Goal: Task Accomplishment & Management: Complete application form

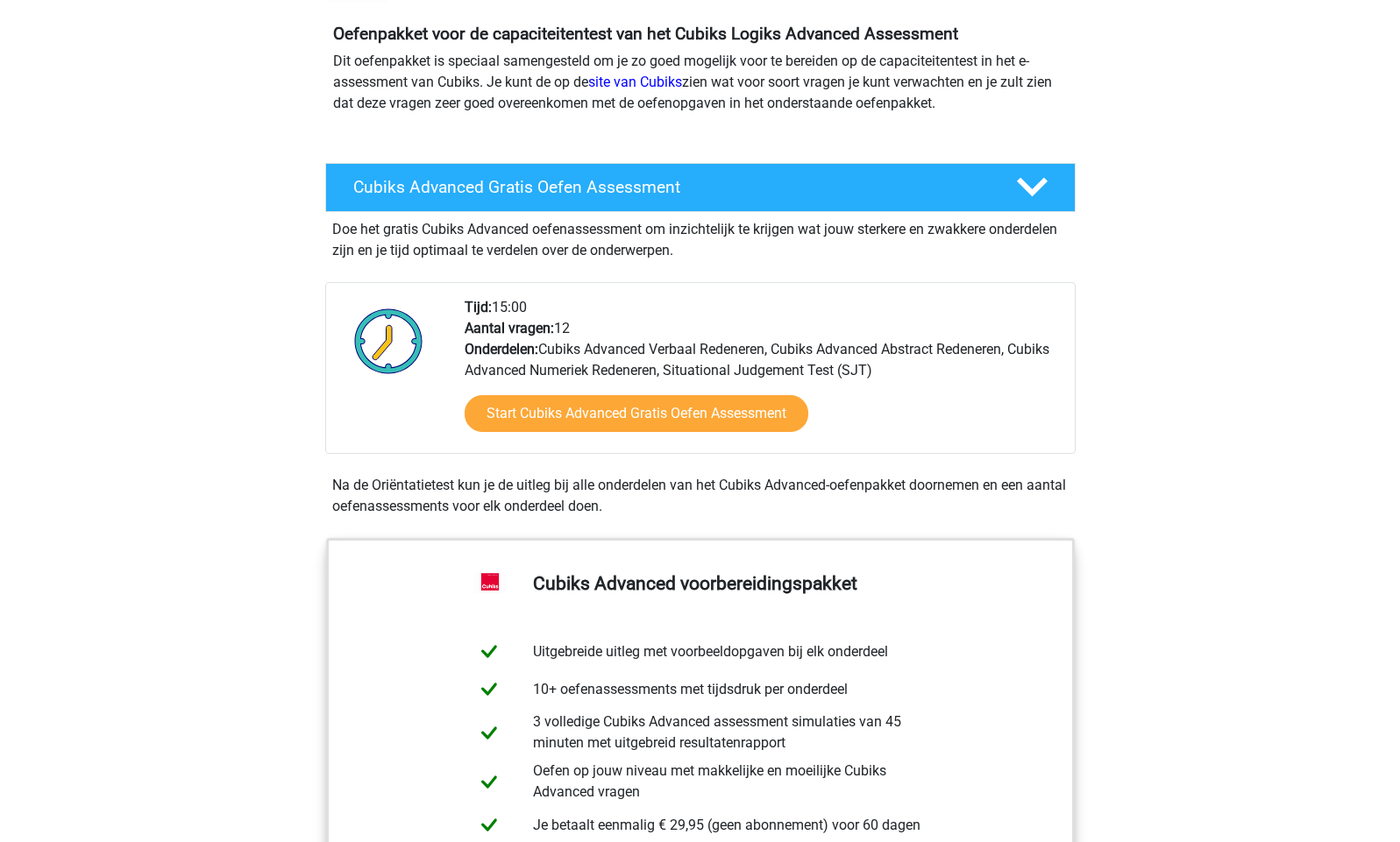
scroll to position [250, 0]
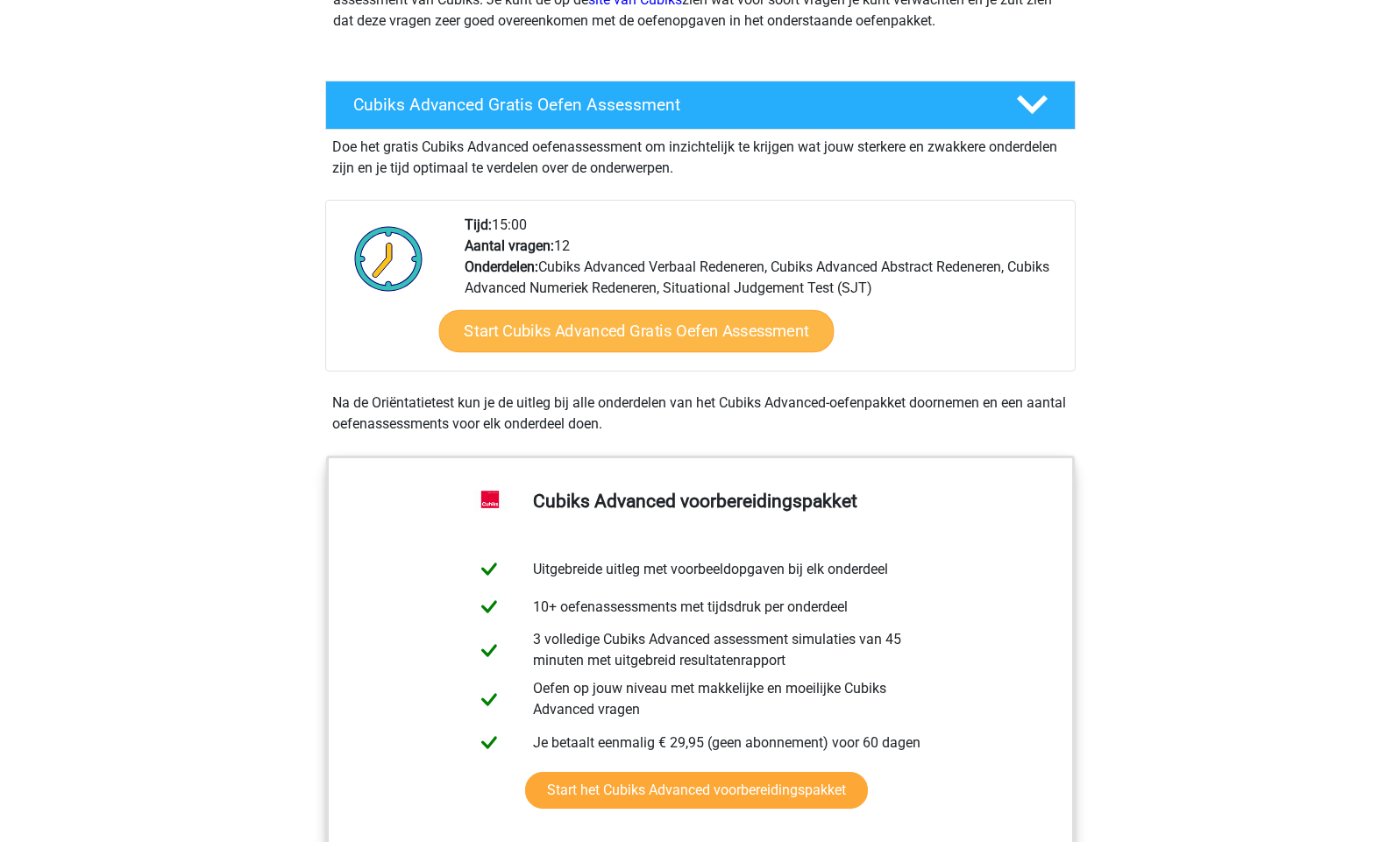
click at [612, 341] on link "Start Cubiks Advanced Gratis Oefen Assessment" at bounding box center [636, 331] width 396 height 42
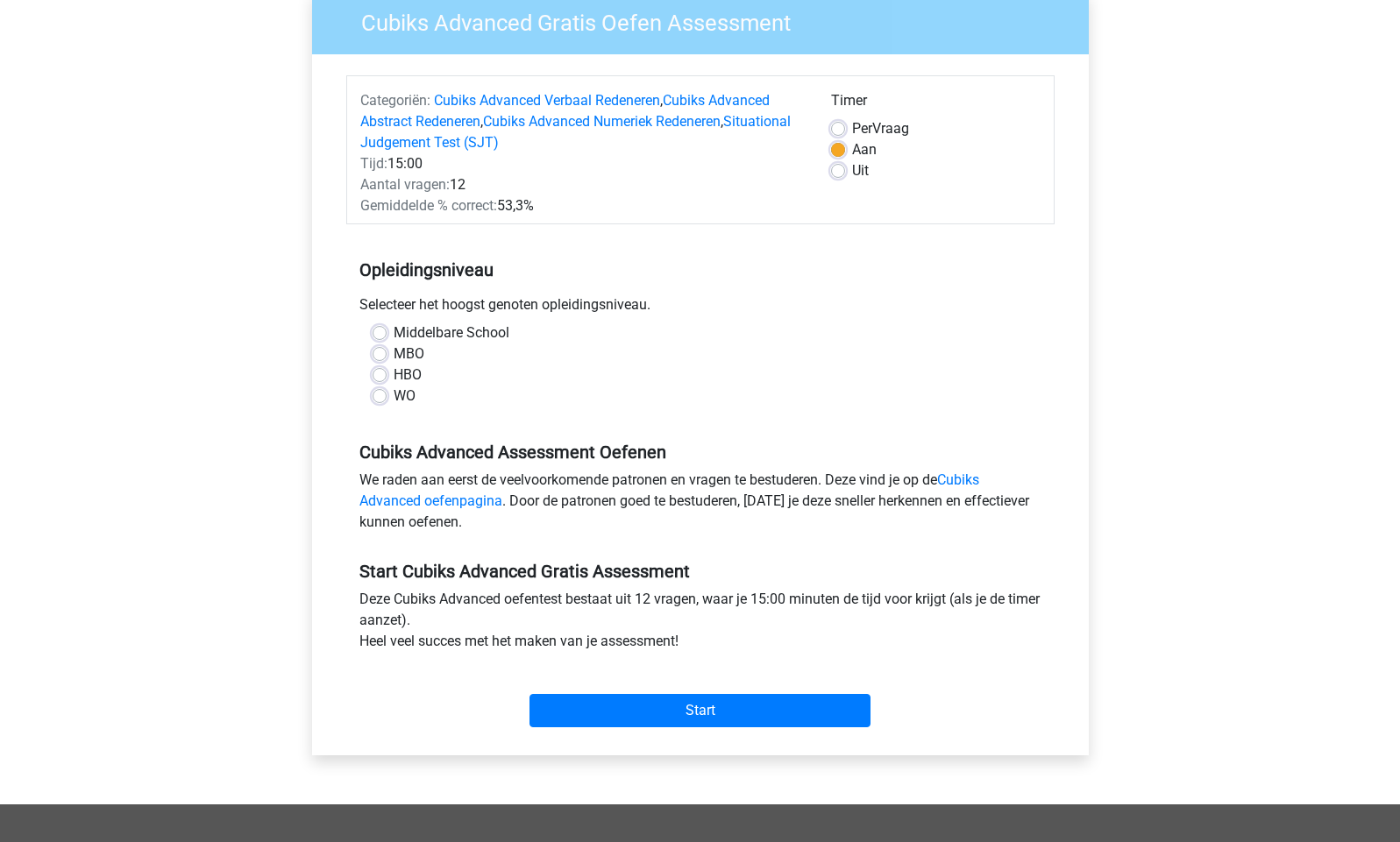
scroll to position [161, 0]
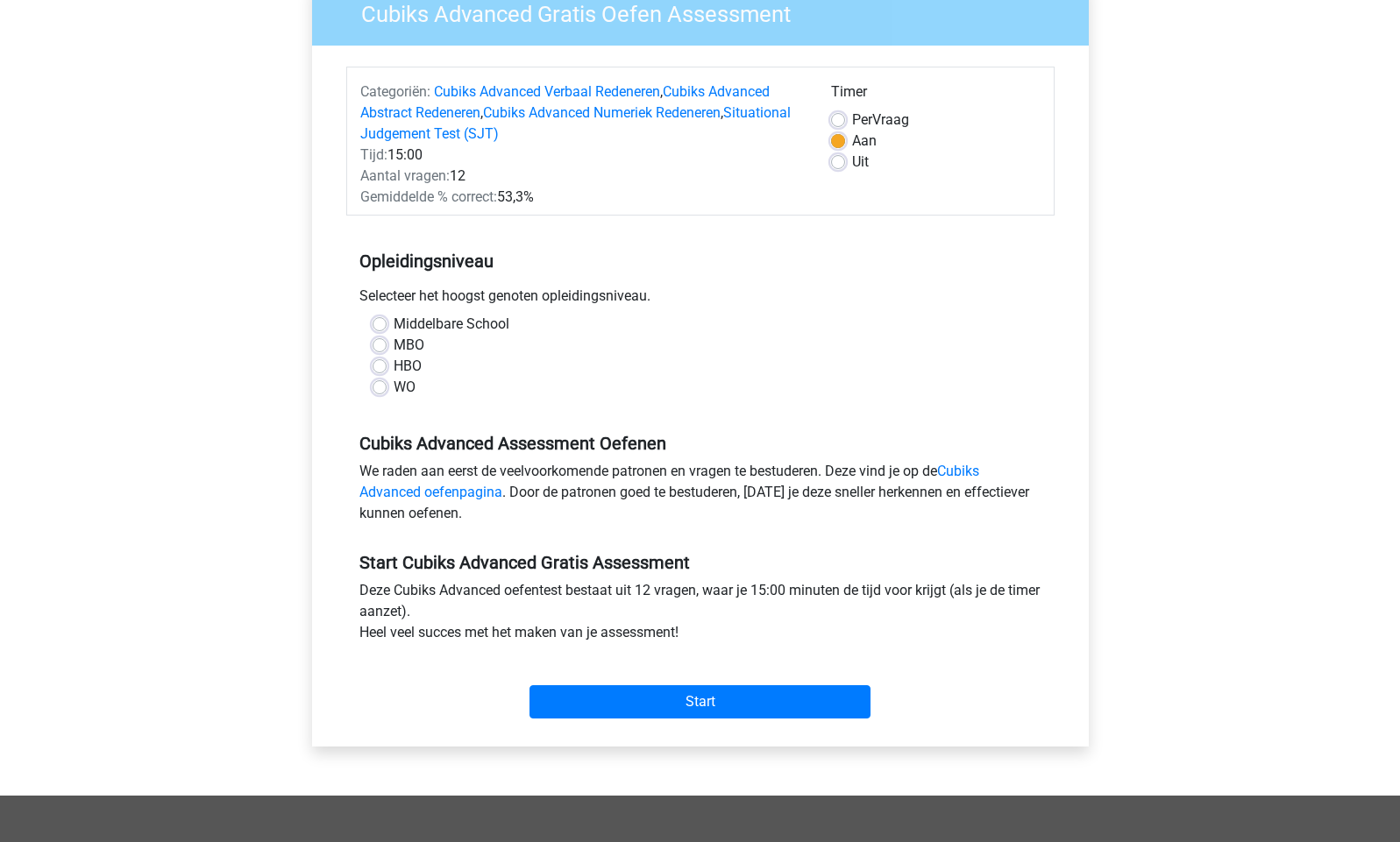
click at [394, 366] on label "HBO" at bounding box center [408, 366] width 28 height 21
click at [381, 366] on input "HBO" at bounding box center [380, 365] width 14 height 18
radio input "true"
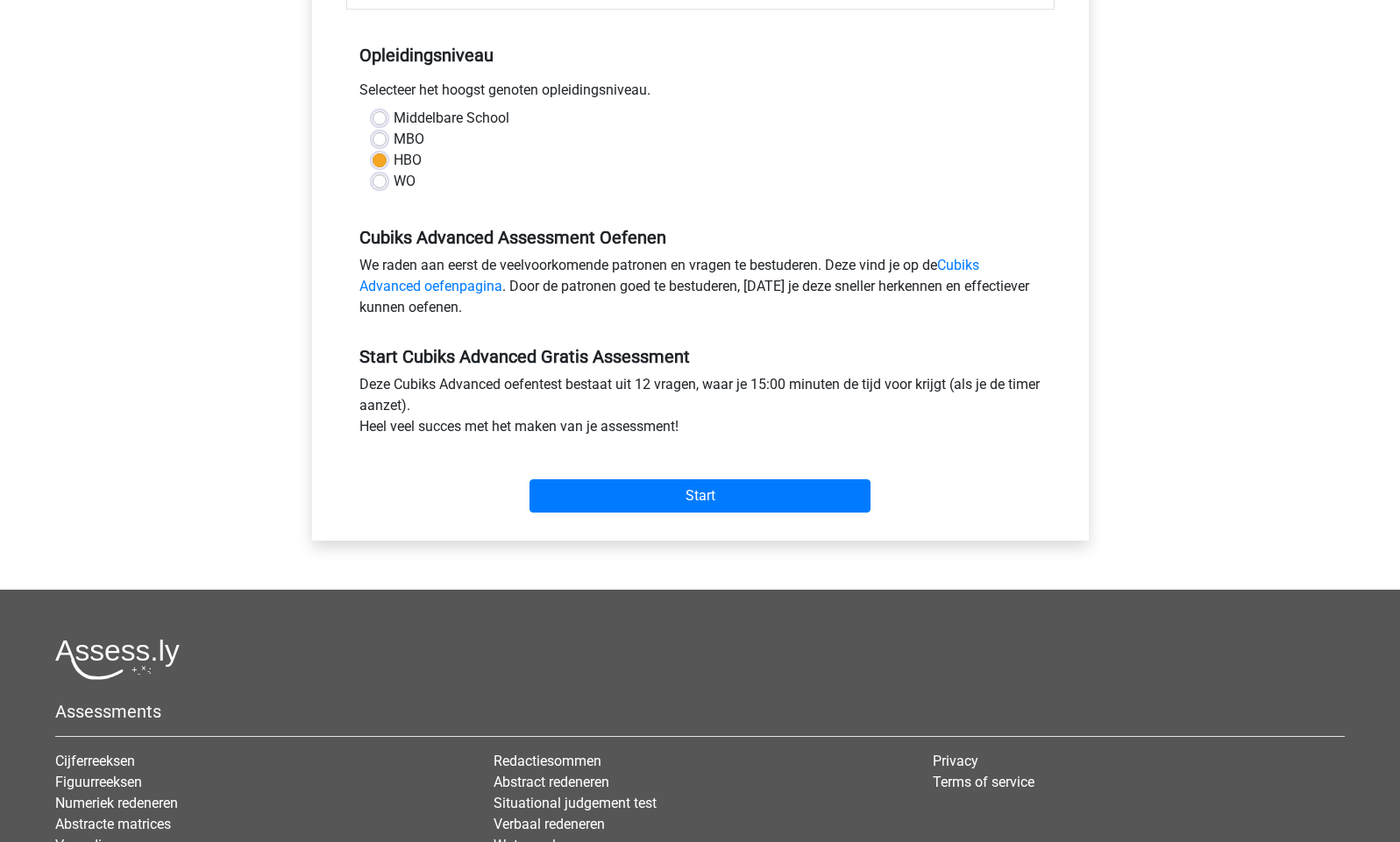
scroll to position [426, 0]
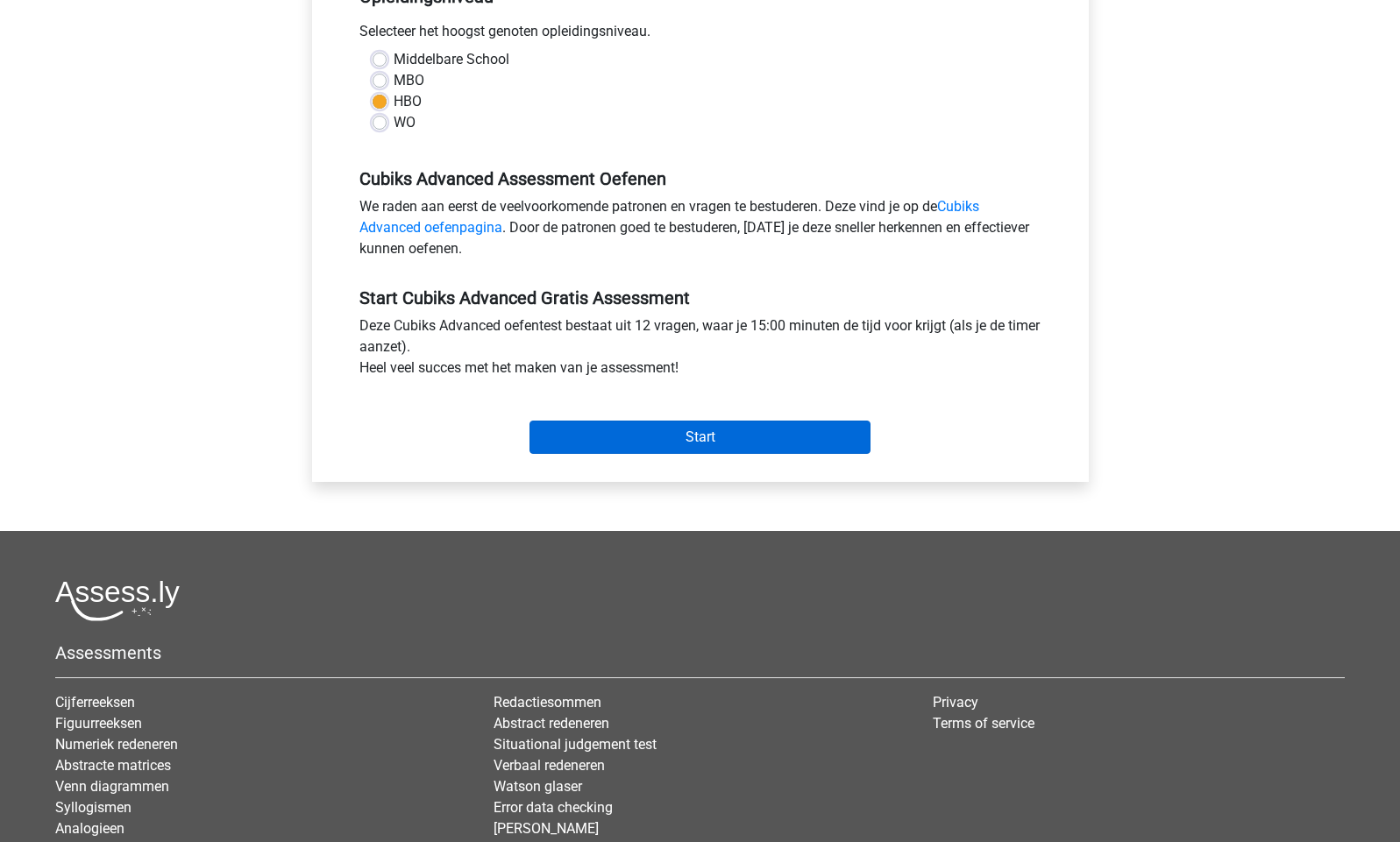
click at [696, 432] on input "Start" at bounding box center [700, 438] width 341 height 33
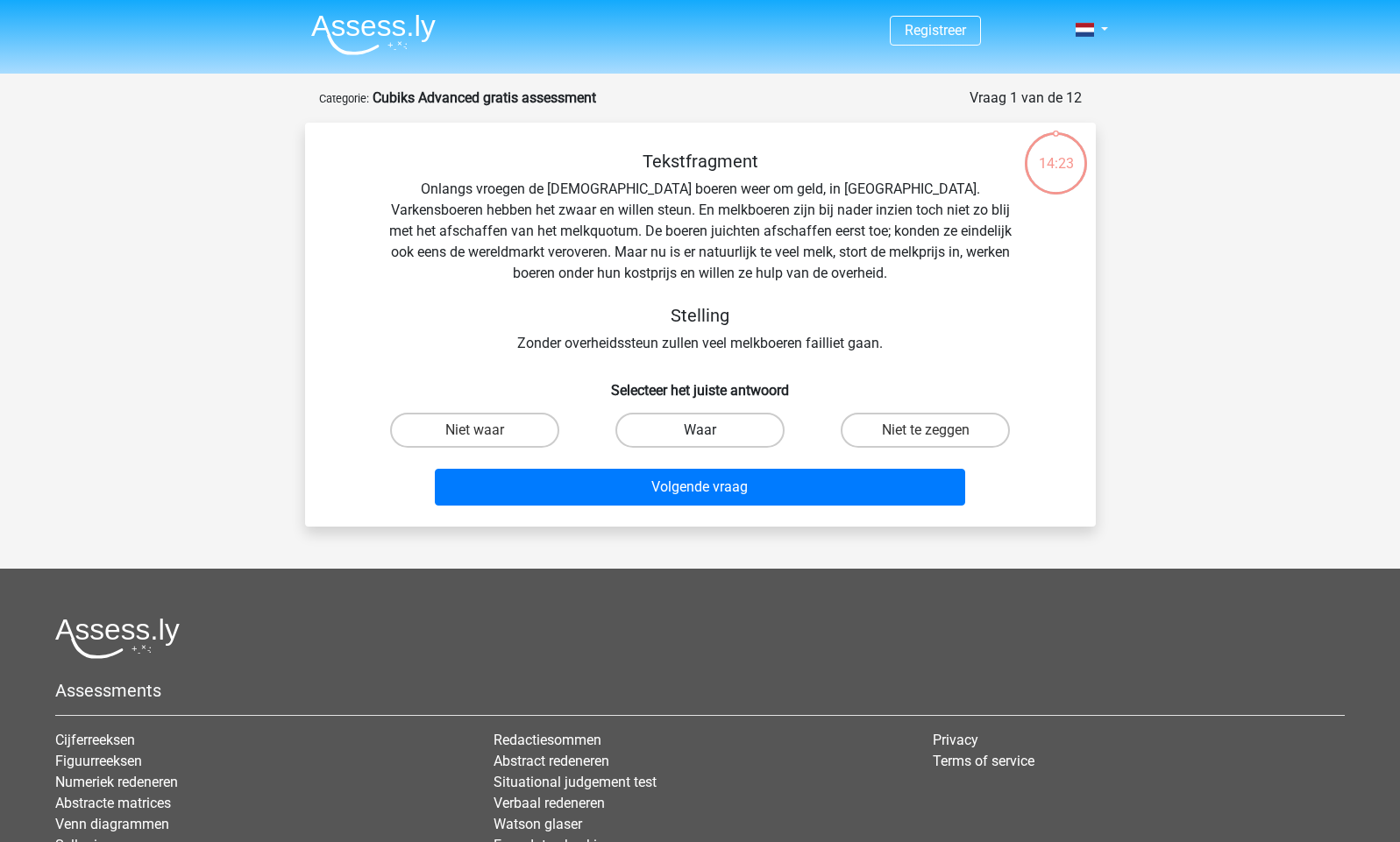
click at [709, 429] on label "Waar" at bounding box center [700, 431] width 169 height 35
click at [709, 431] on input "Waar" at bounding box center [705, 436] width 11 height 11
radio input "true"
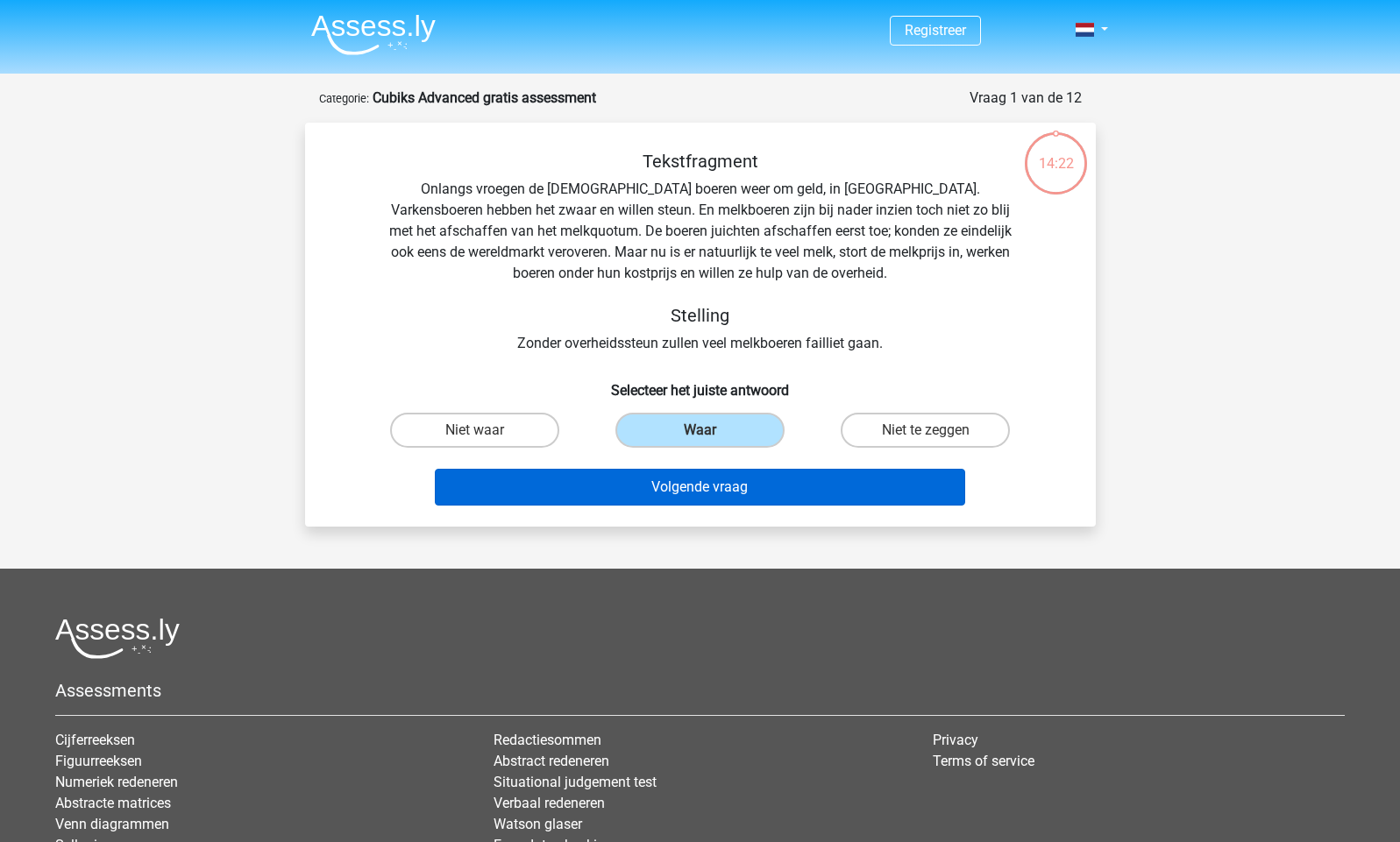
click at [738, 493] on button "Volgende vraag" at bounding box center [700, 487] width 530 height 37
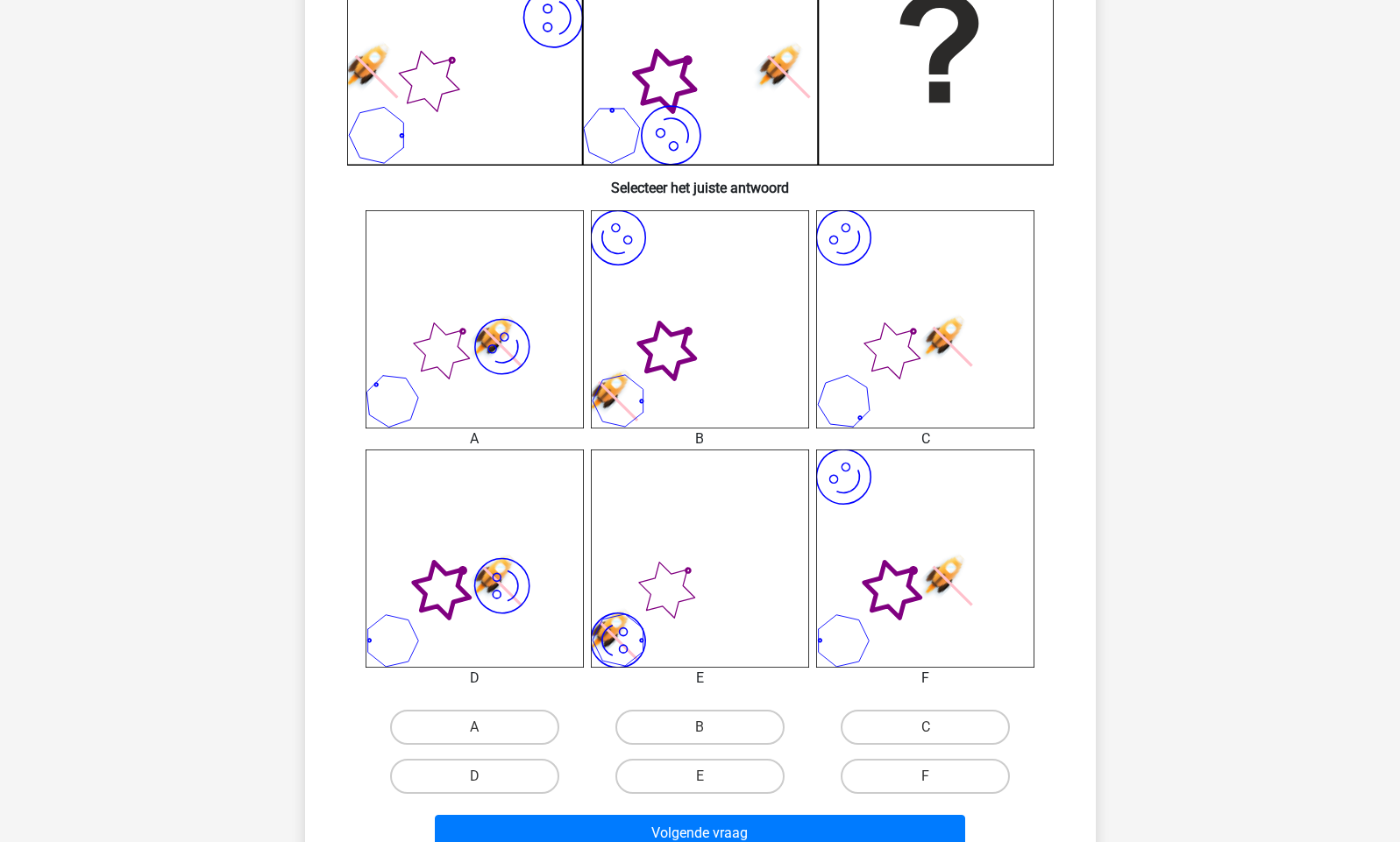
scroll to position [543, 0]
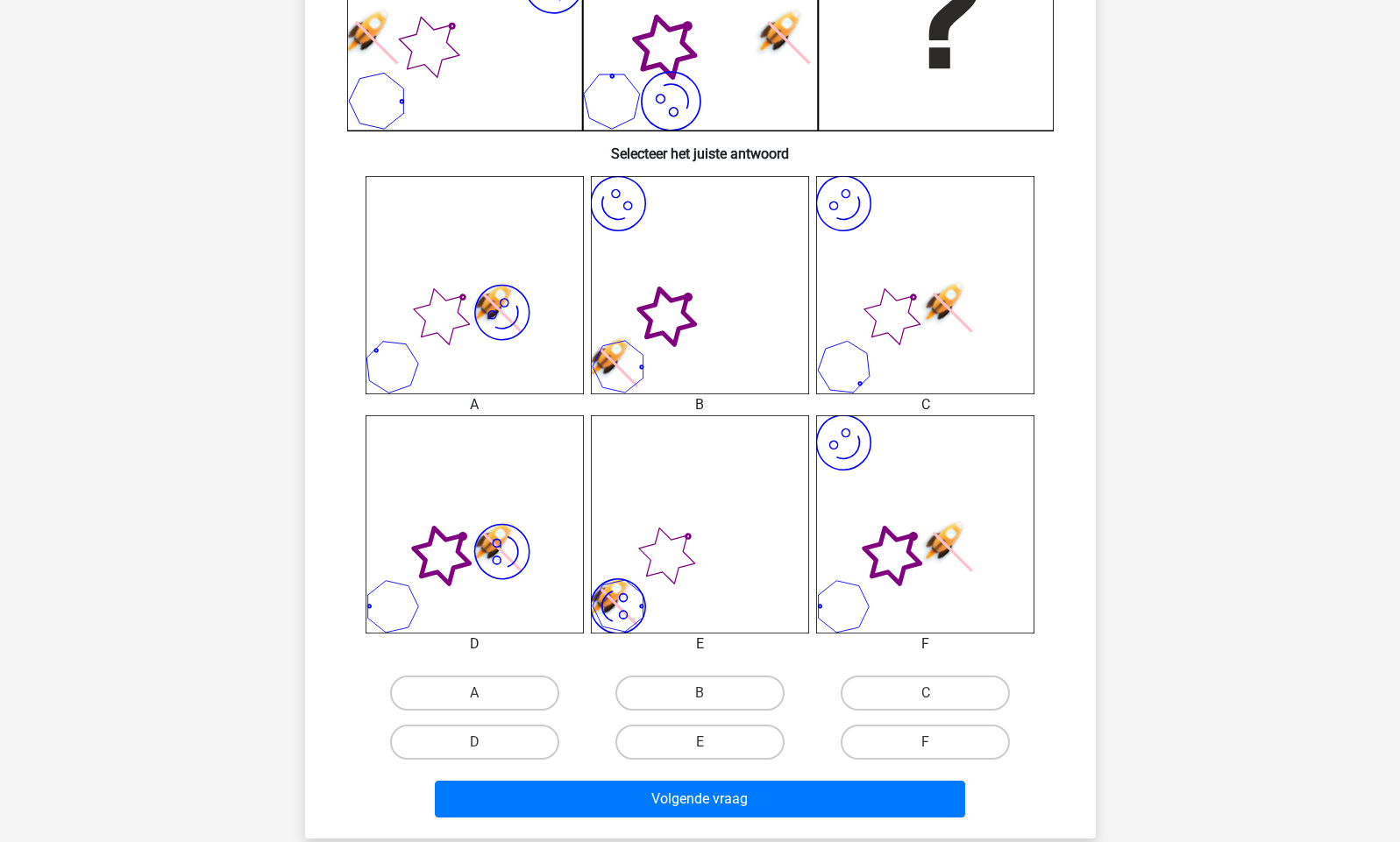
click at [901, 559] on icon "image/svg+xml" at bounding box center [926, 525] width 219 height 218
click at [924, 744] on label "F" at bounding box center [925, 742] width 169 height 35
click at [926, 744] on input "F" at bounding box center [931, 748] width 11 height 11
radio input "true"
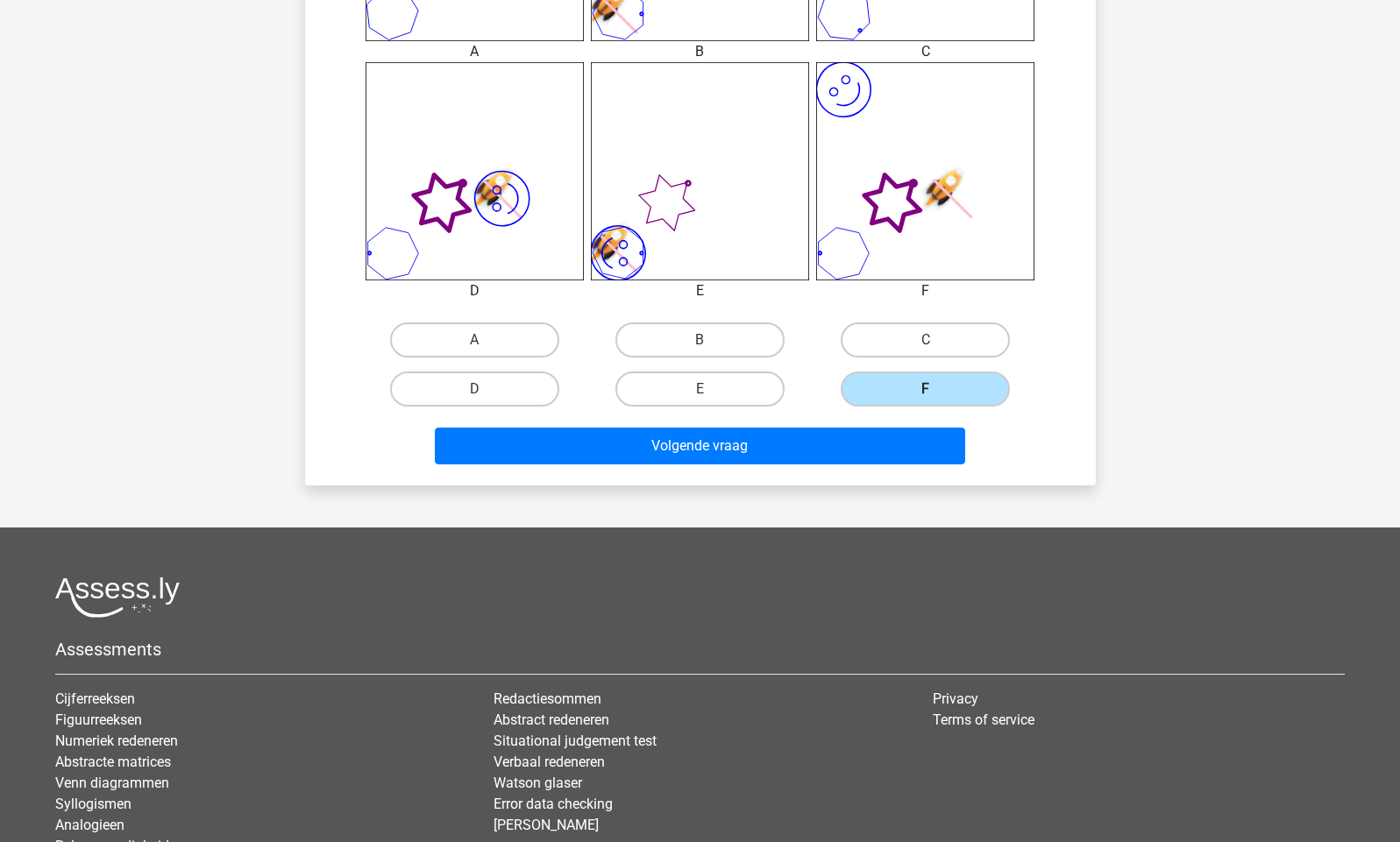
scroll to position [912, 0]
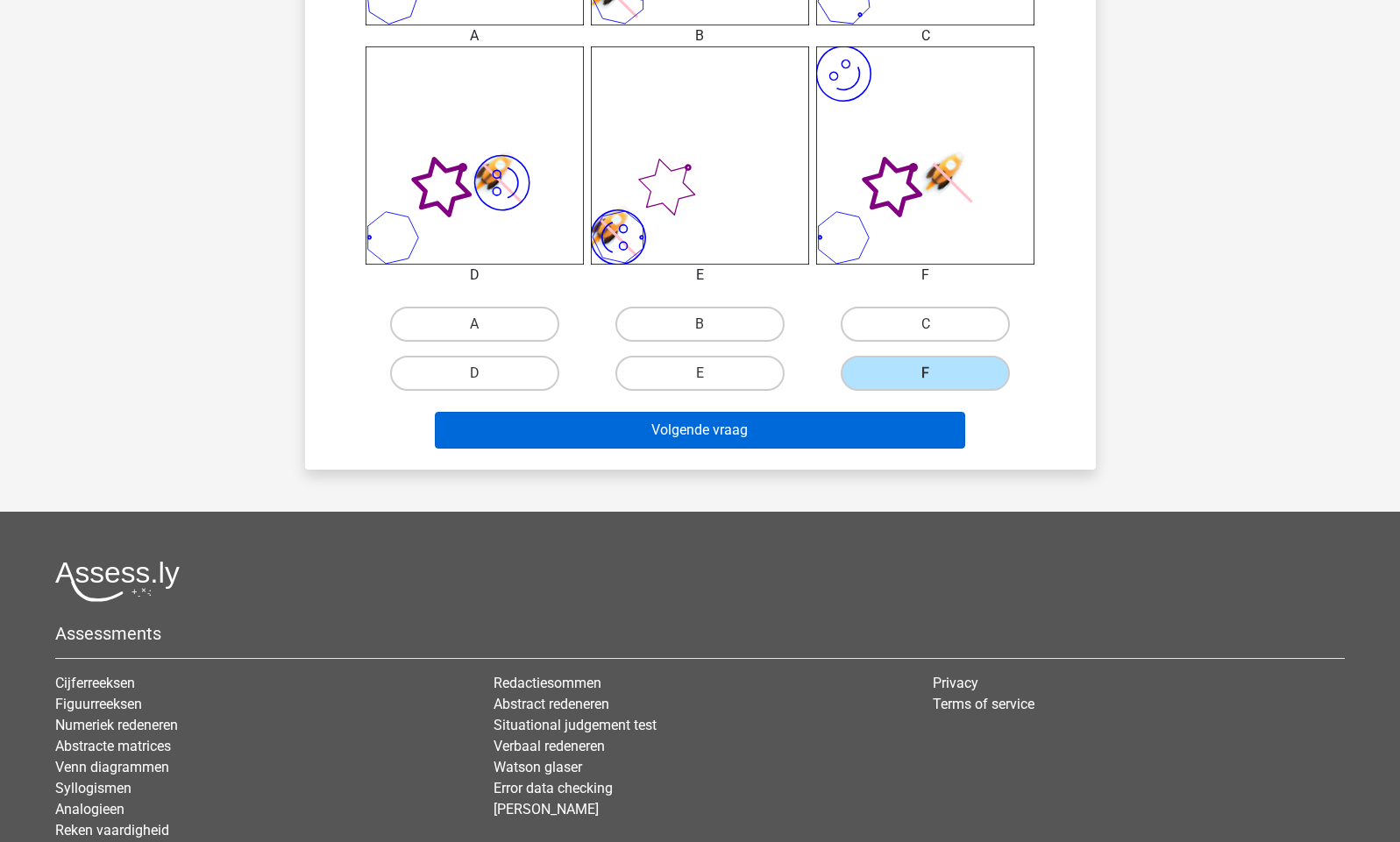
click at [730, 425] on button "Volgende vraag" at bounding box center [700, 431] width 530 height 37
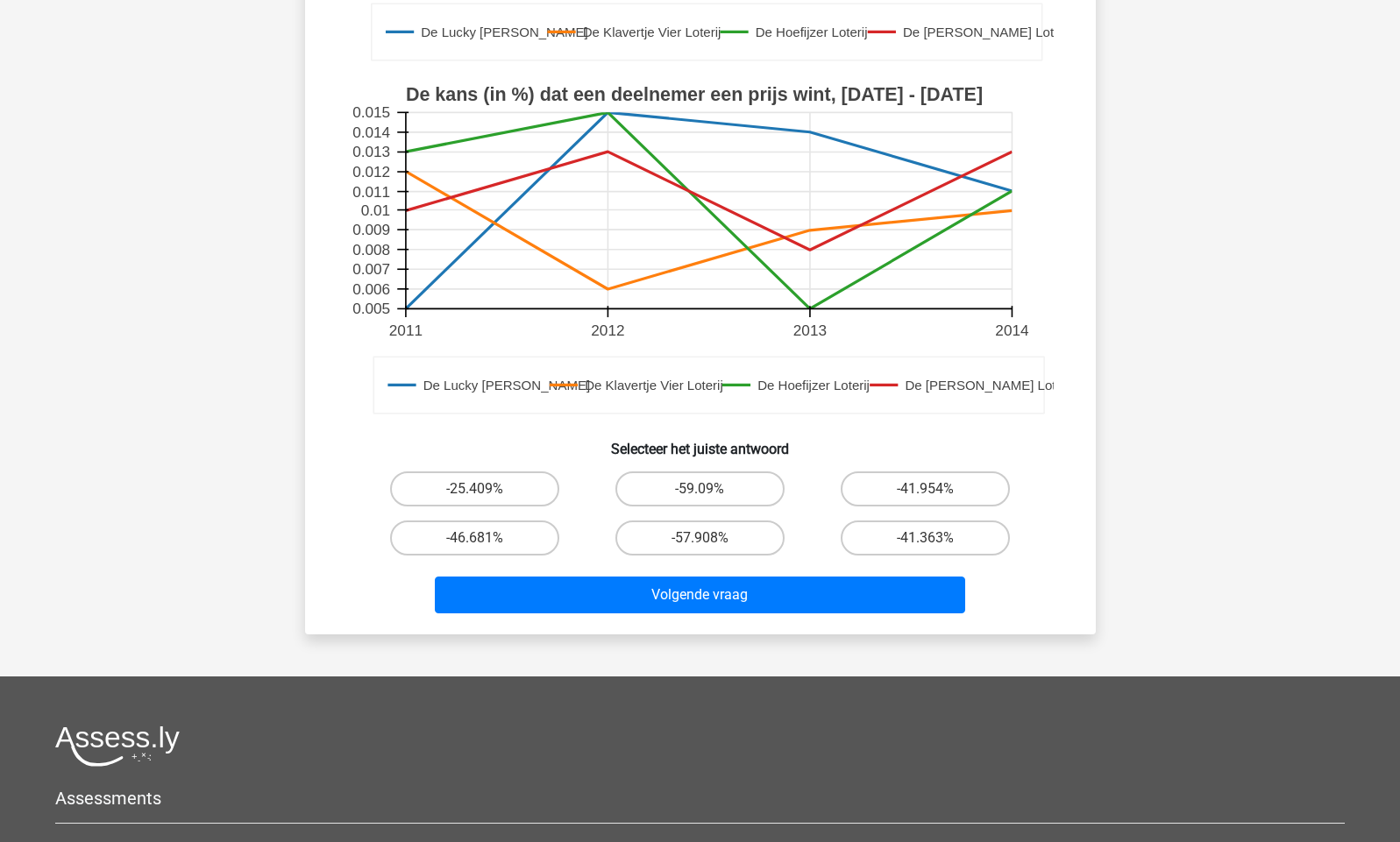
scroll to position [513, 0]
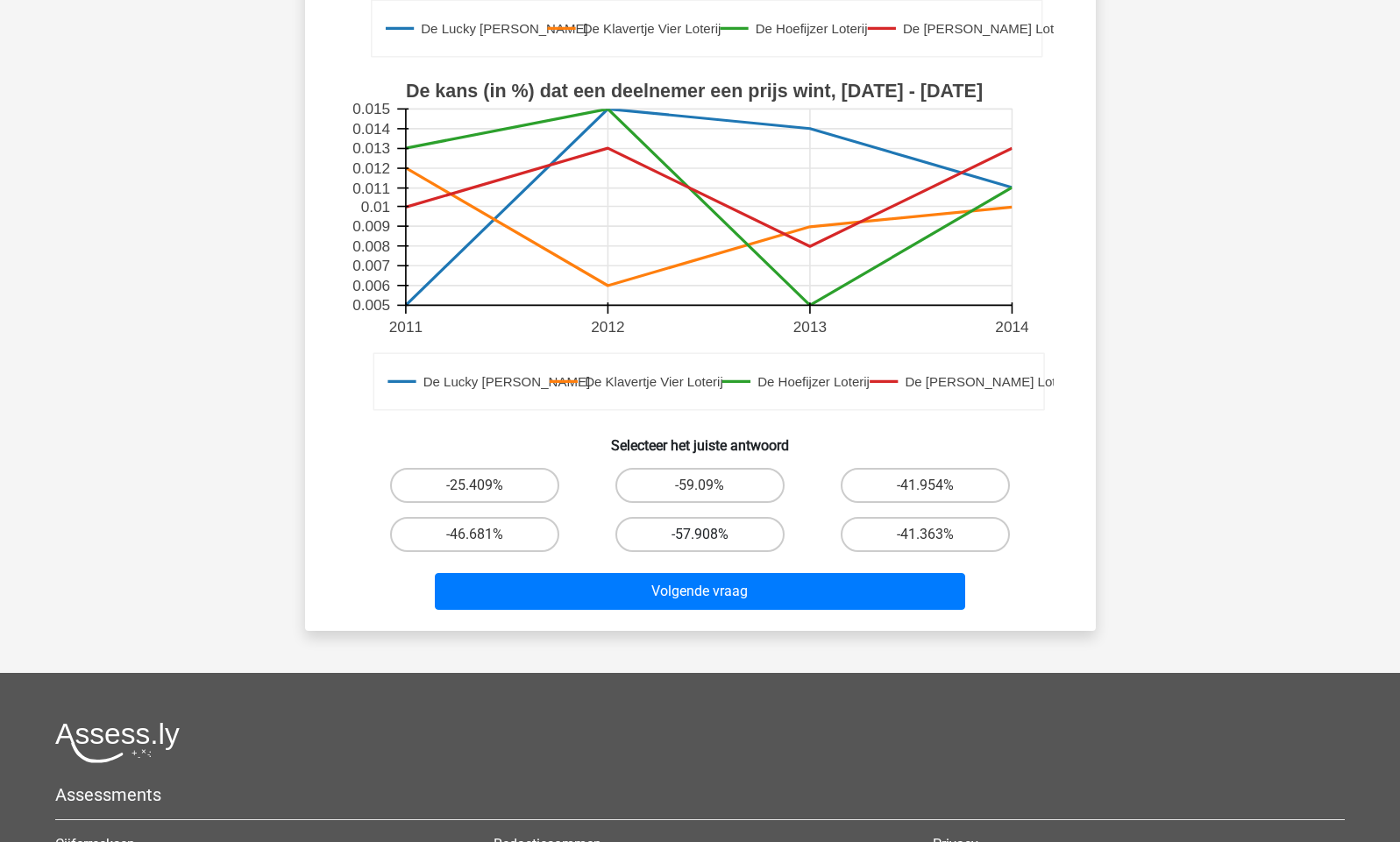
click at [727, 532] on label "-57.908%" at bounding box center [700, 535] width 169 height 35
click at [711, 535] on input "-57.908%" at bounding box center [705, 540] width 11 height 11
radio input "true"
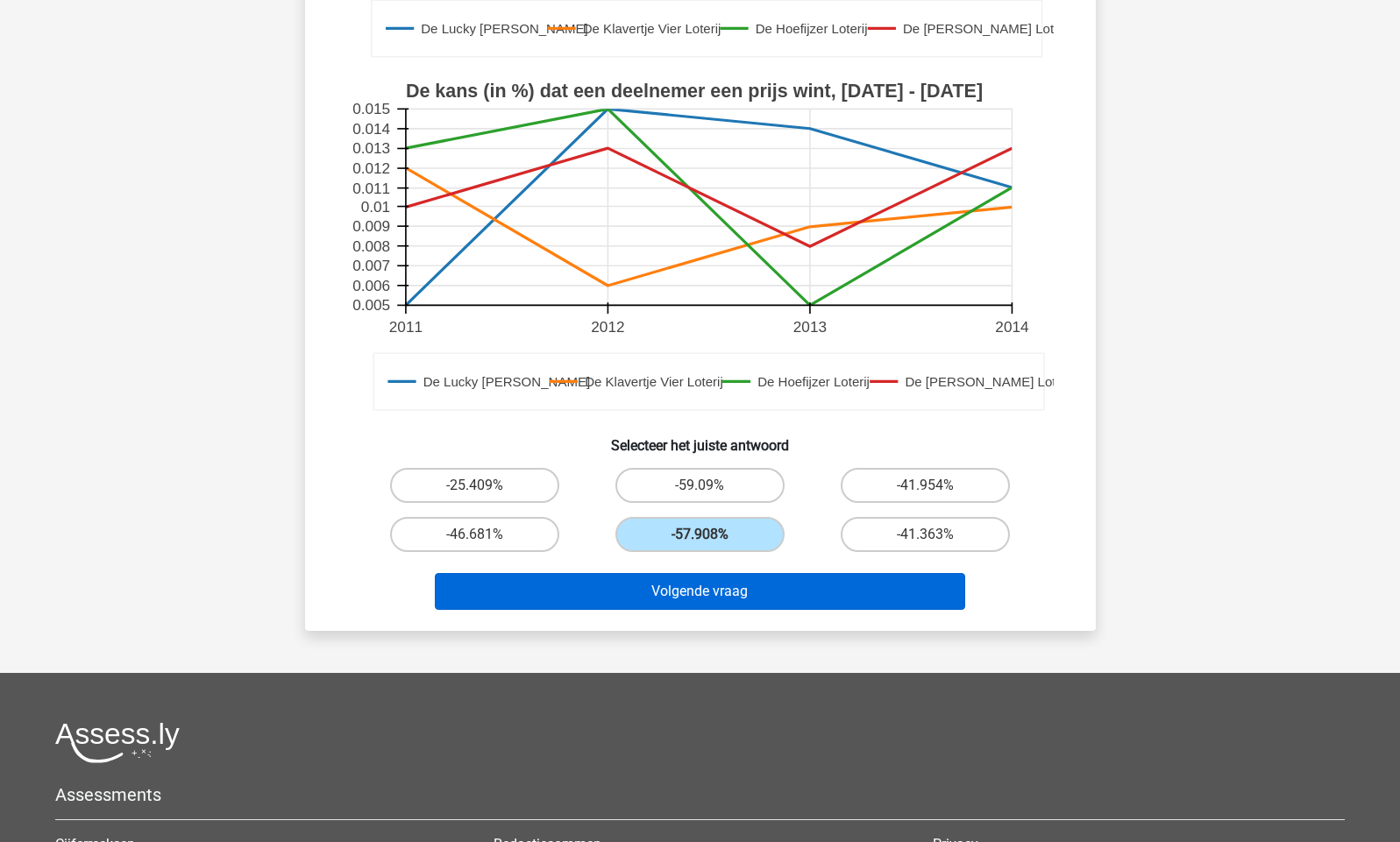
click at [746, 602] on button "Volgende vraag" at bounding box center [700, 592] width 530 height 37
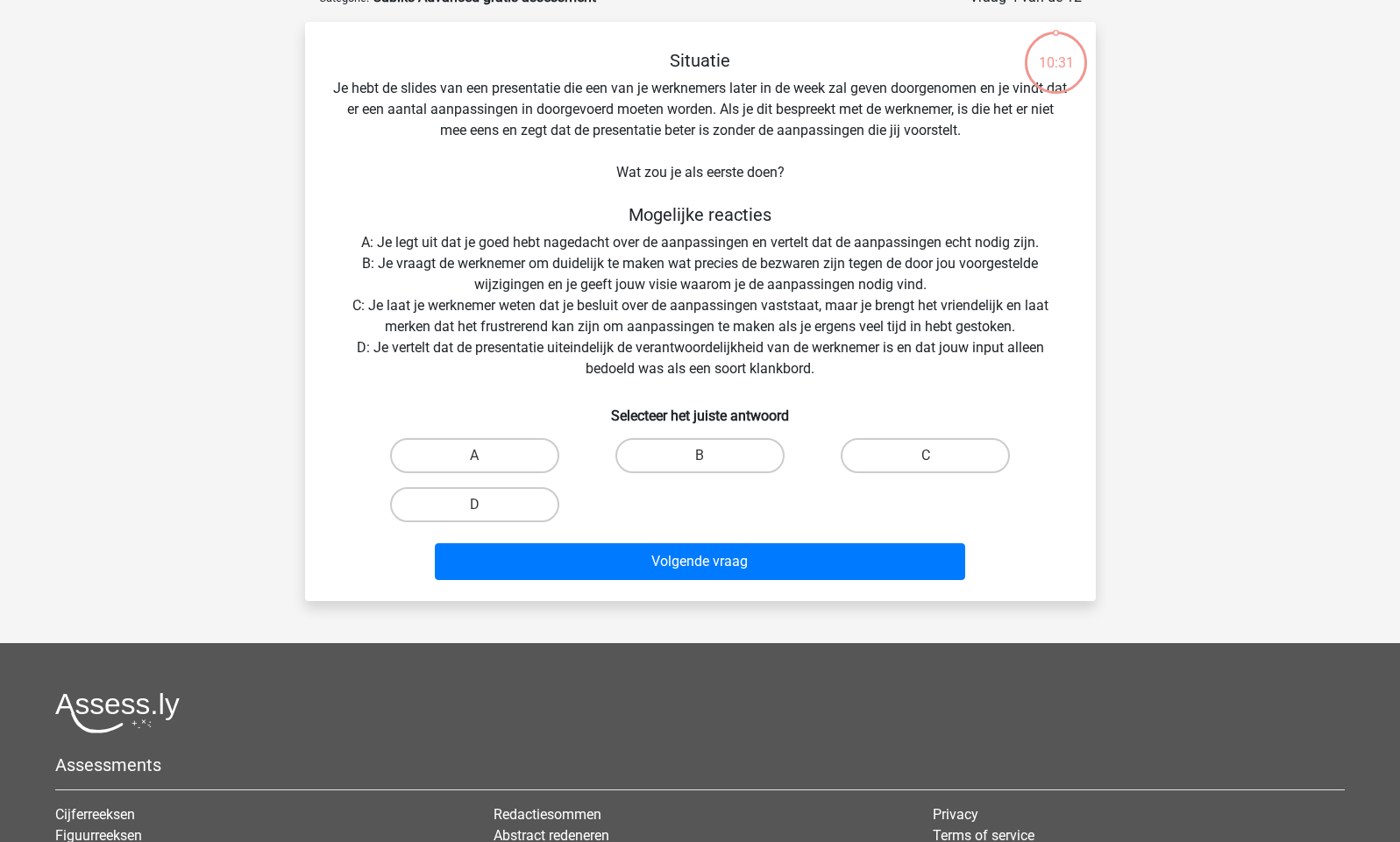
scroll to position [88, 0]
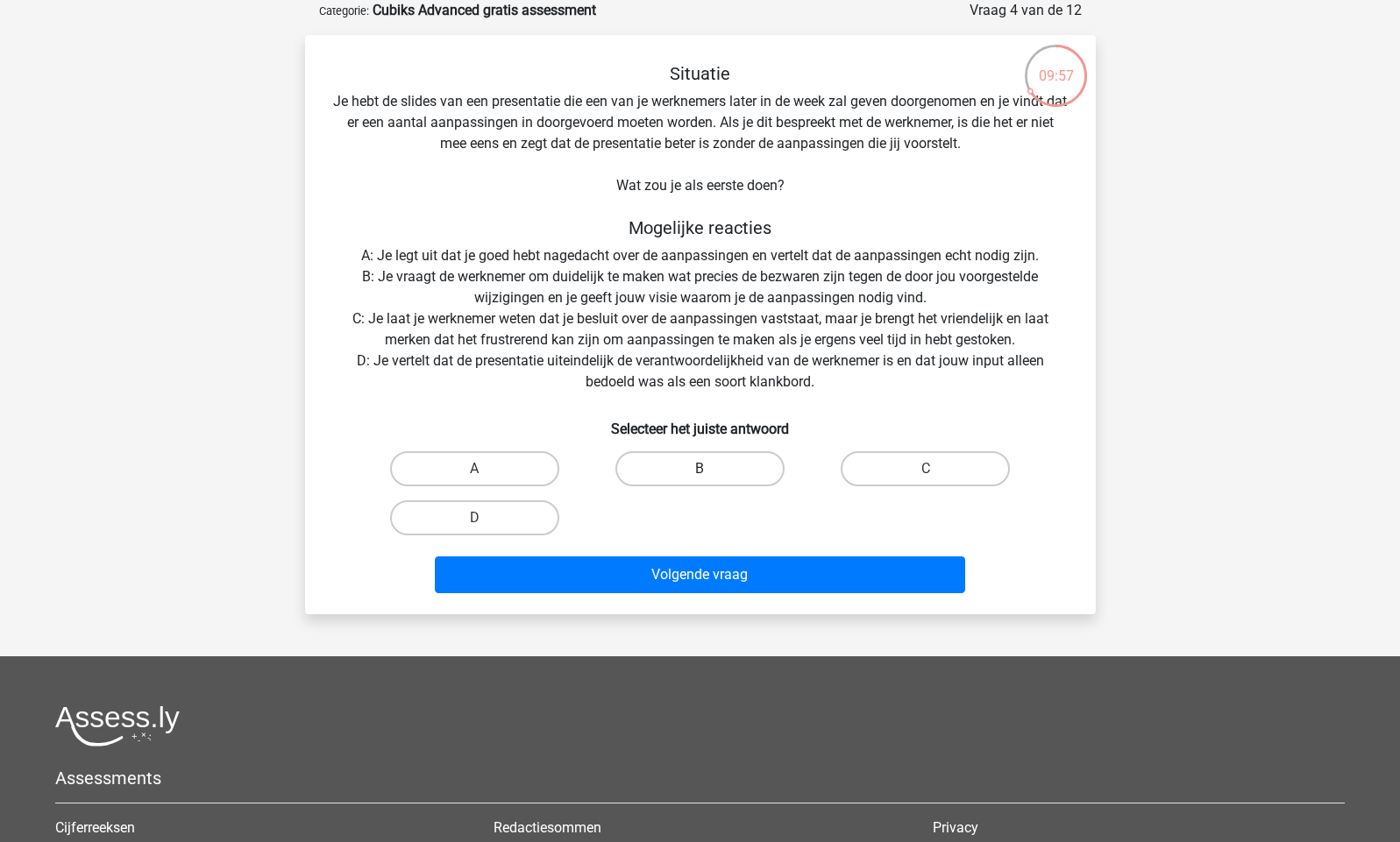
click at [691, 472] on label "B" at bounding box center [700, 469] width 169 height 35
click at [700, 472] on input "B" at bounding box center [705, 474] width 11 height 11
radio input "true"
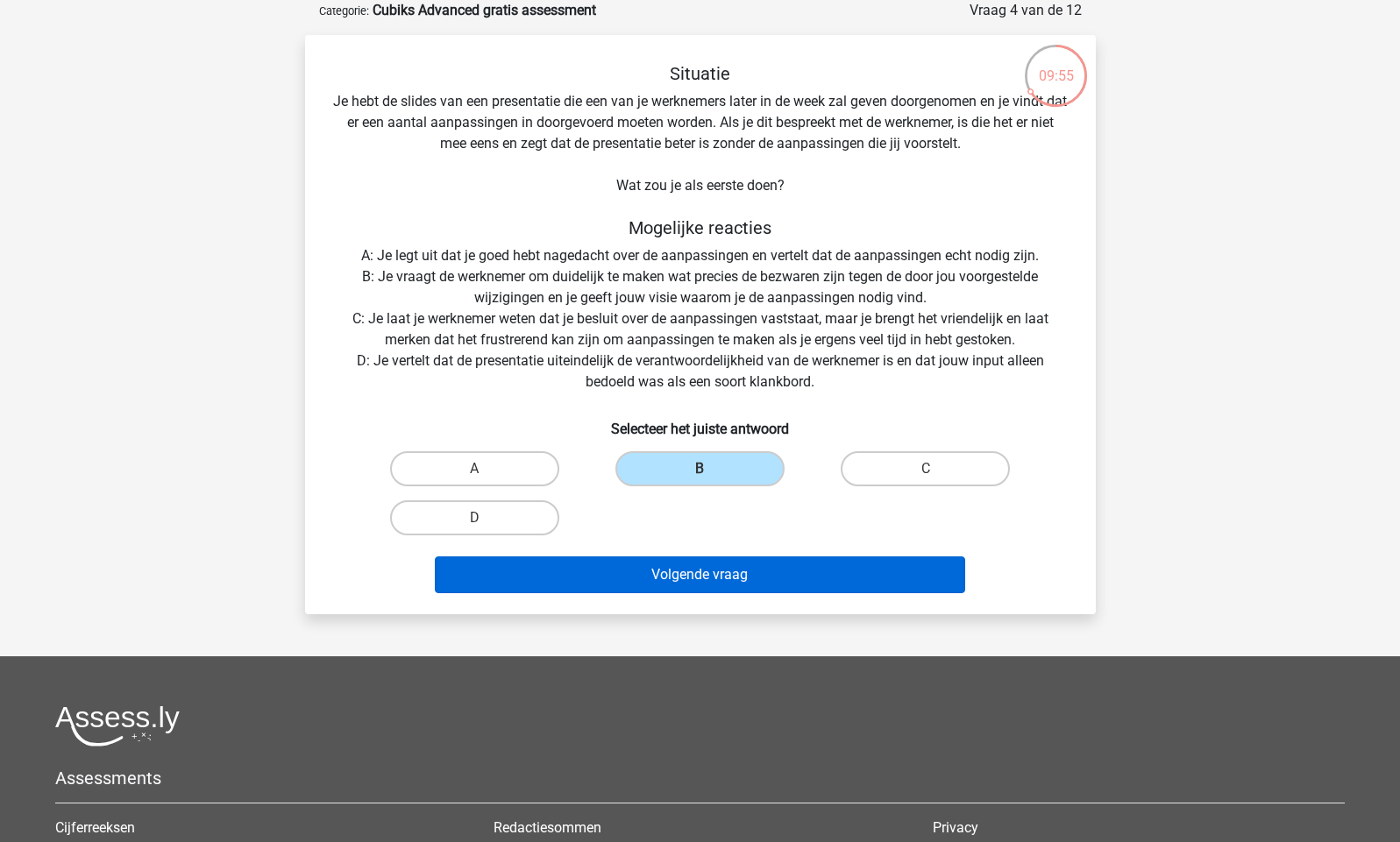
click at [715, 577] on button "Volgende vraag" at bounding box center [700, 575] width 530 height 37
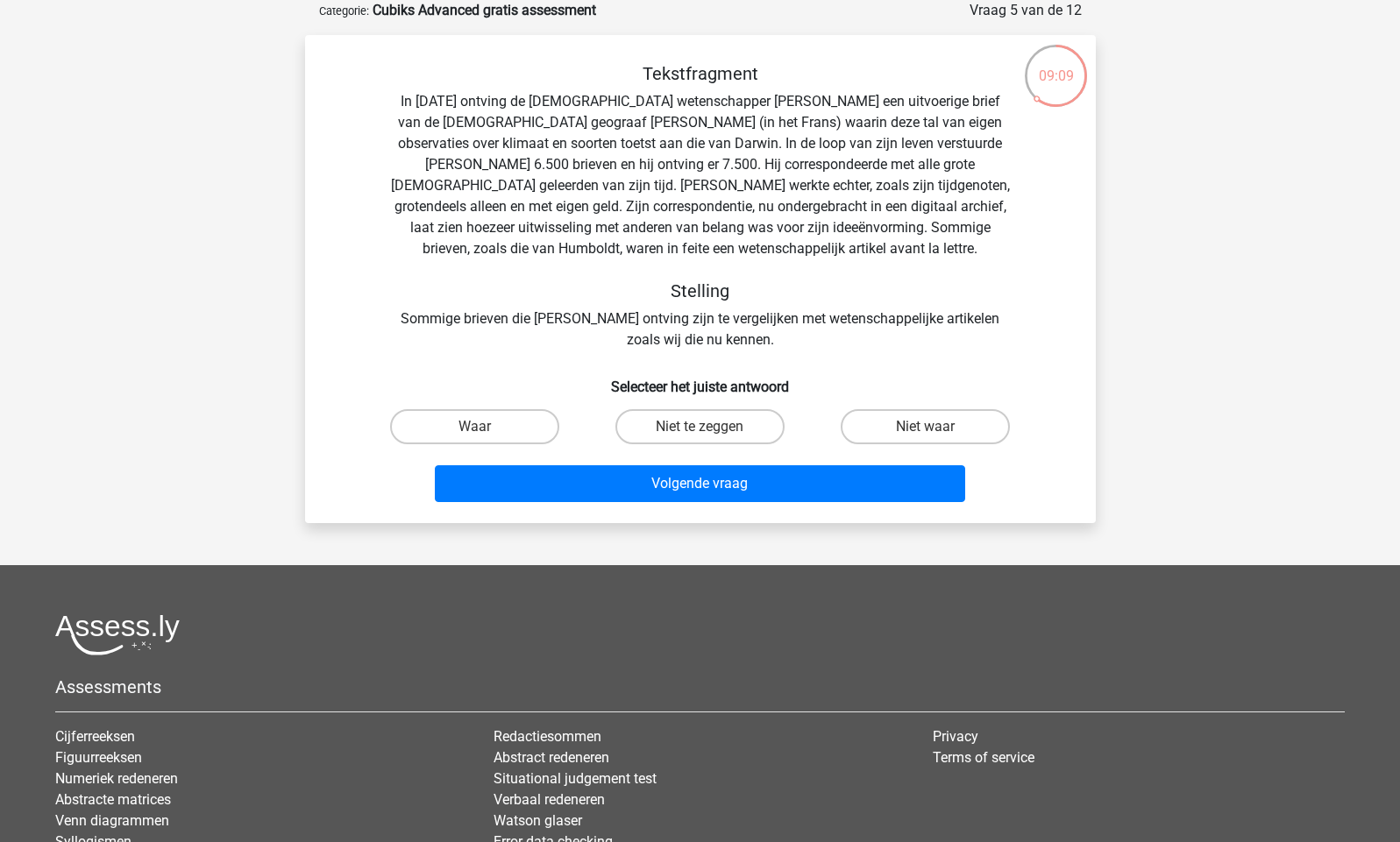
click at [482, 432] on input "Waar" at bounding box center [479, 432] width 11 height 11
radio input "true"
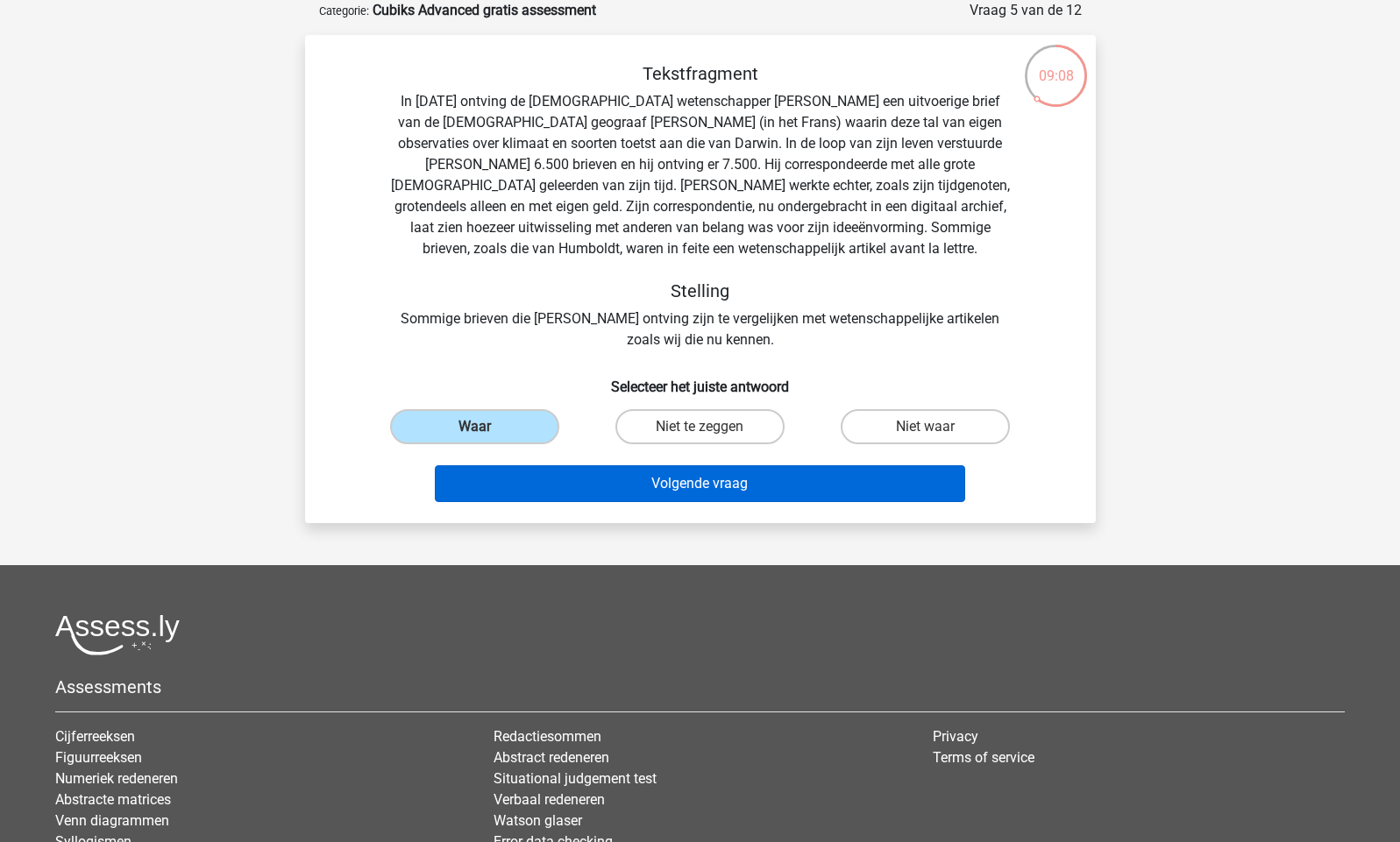
click at [692, 488] on button "Volgende vraag" at bounding box center [700, 484] width 530 height 37
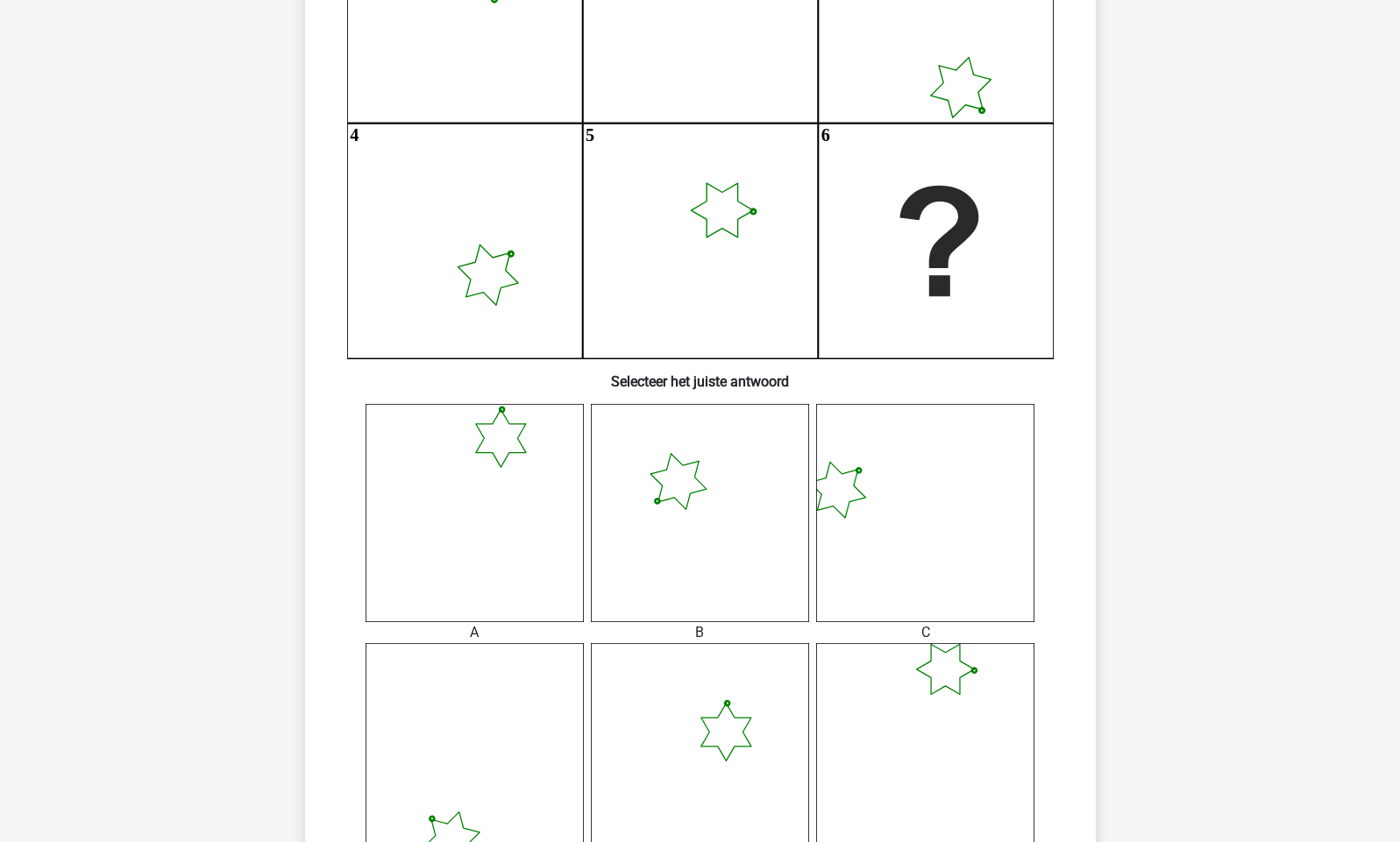
scroll to position [308, 0]
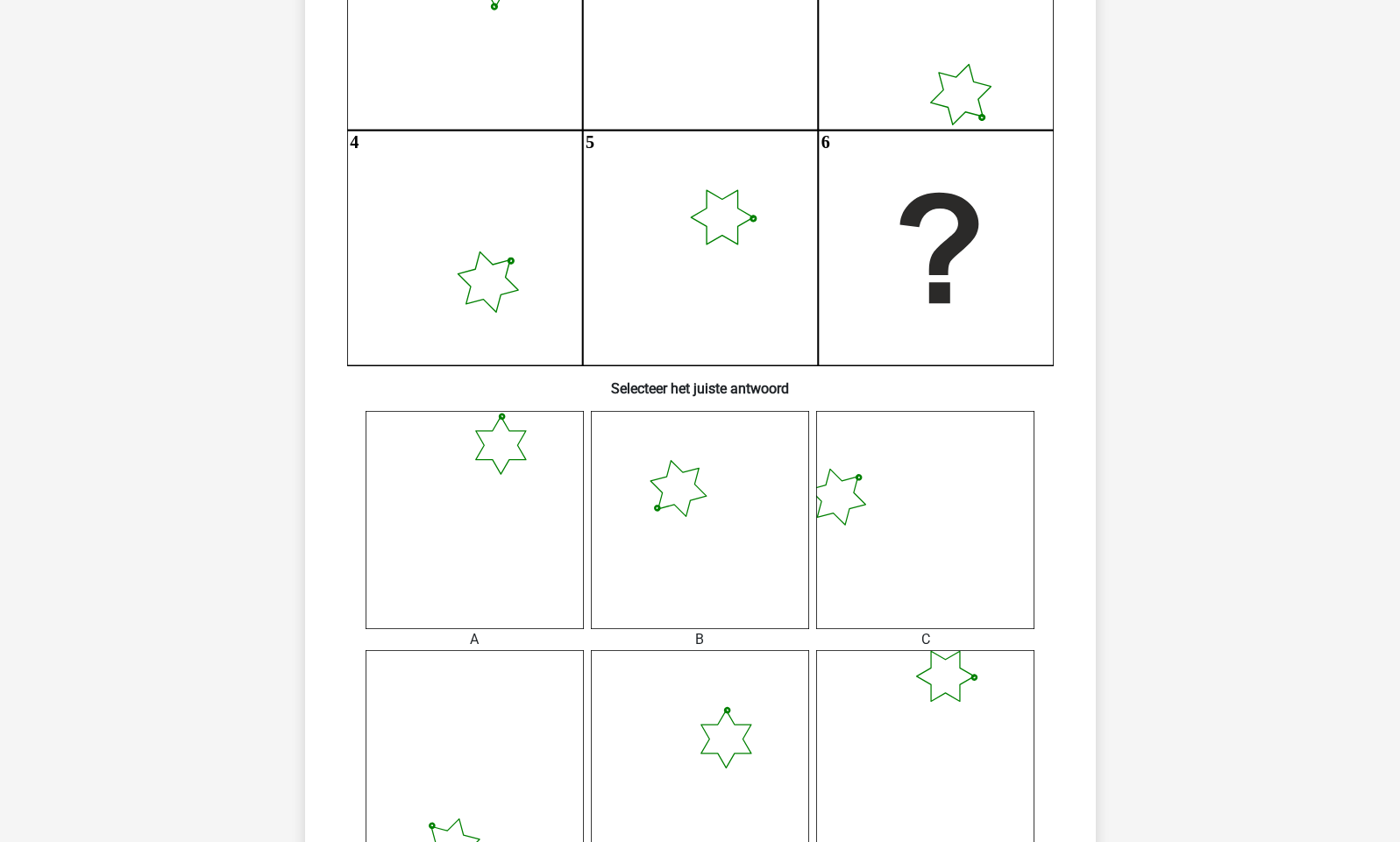
click at [487, 447] on icon at bounding box center [475, 521] width 219 height 218
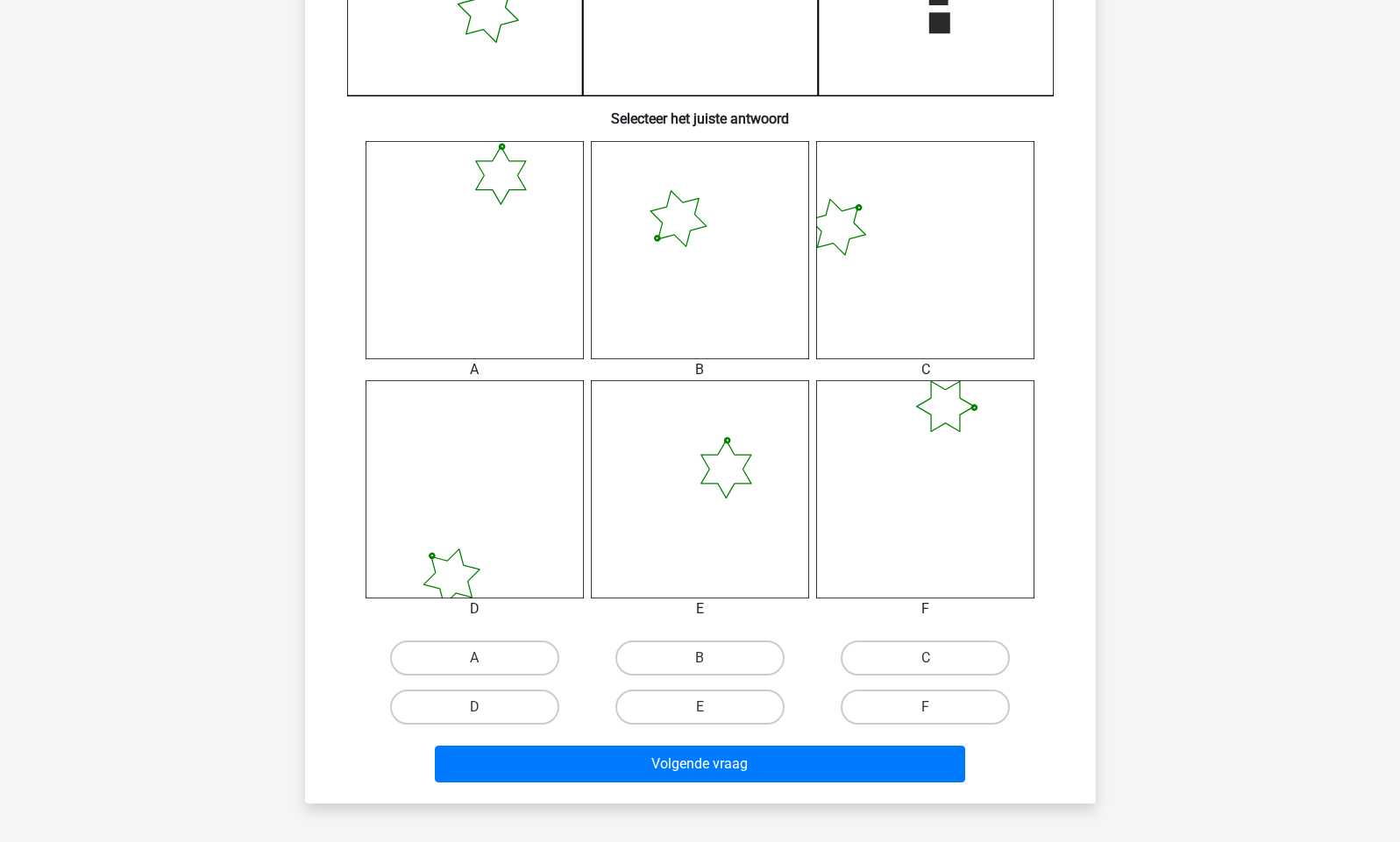
scroll to position [590, 0]
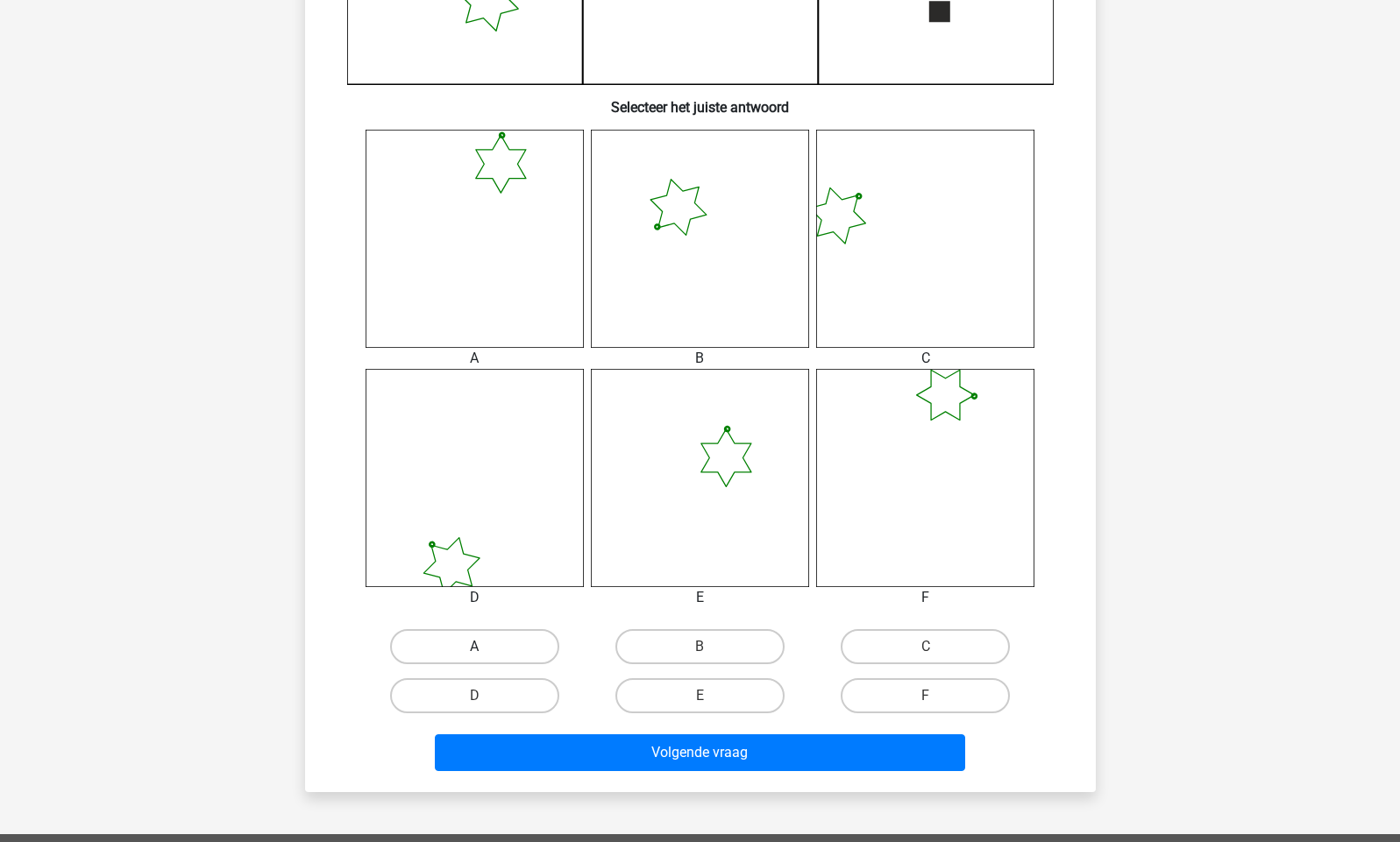
click at [490, 653] on label "A" at bounding box center [475, 647] width 169 height 35
click at [485, 653] on input "A" at bounding box center [479, 653] width 11 height 11
radio input "true"
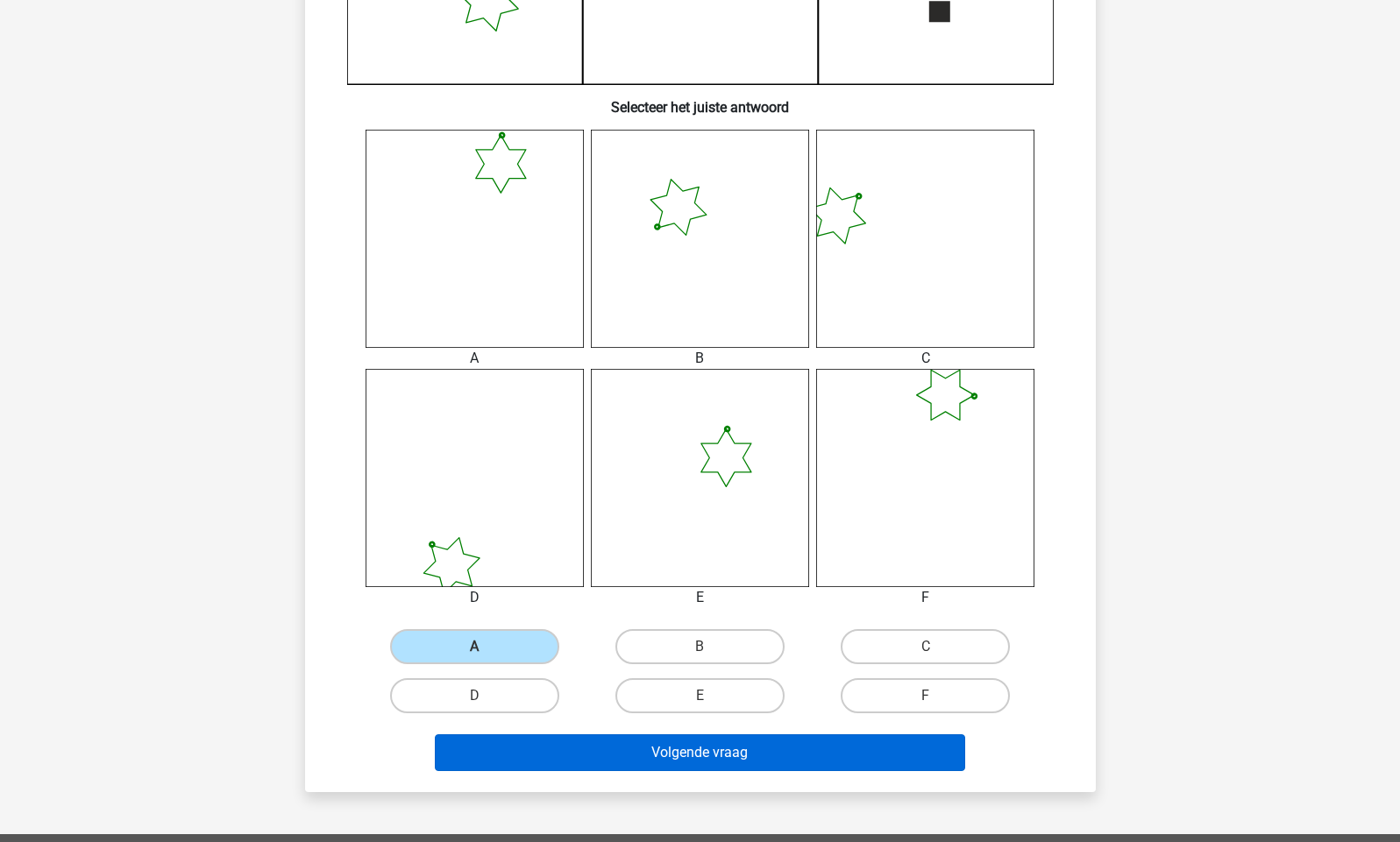
click at [725, 756] on button "Volgende vraag" at bounding box center [700, 753] width 530 height 37
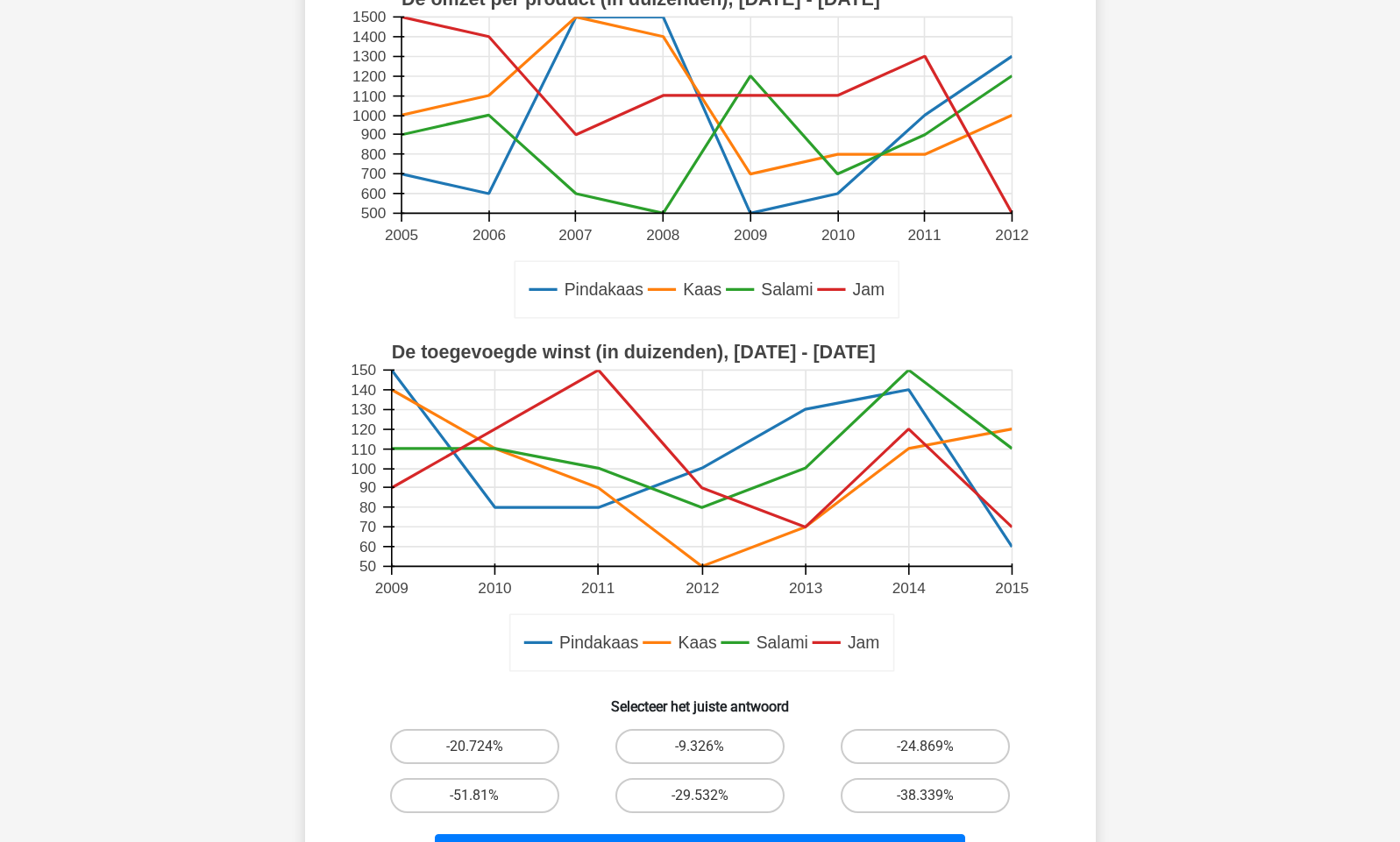
scroll to position [253, 0]
click at [730, 744] on label "-9.326%" at bounding box center [700, 746] width 169 height 35
click at [711, 746] on input "-9.326%" at bounding box center [705, 751] width 11 height 11
radio input "true"
click at [730, 744] on label "-9.326%" at bounding box center [700, 746] width 169 height 35
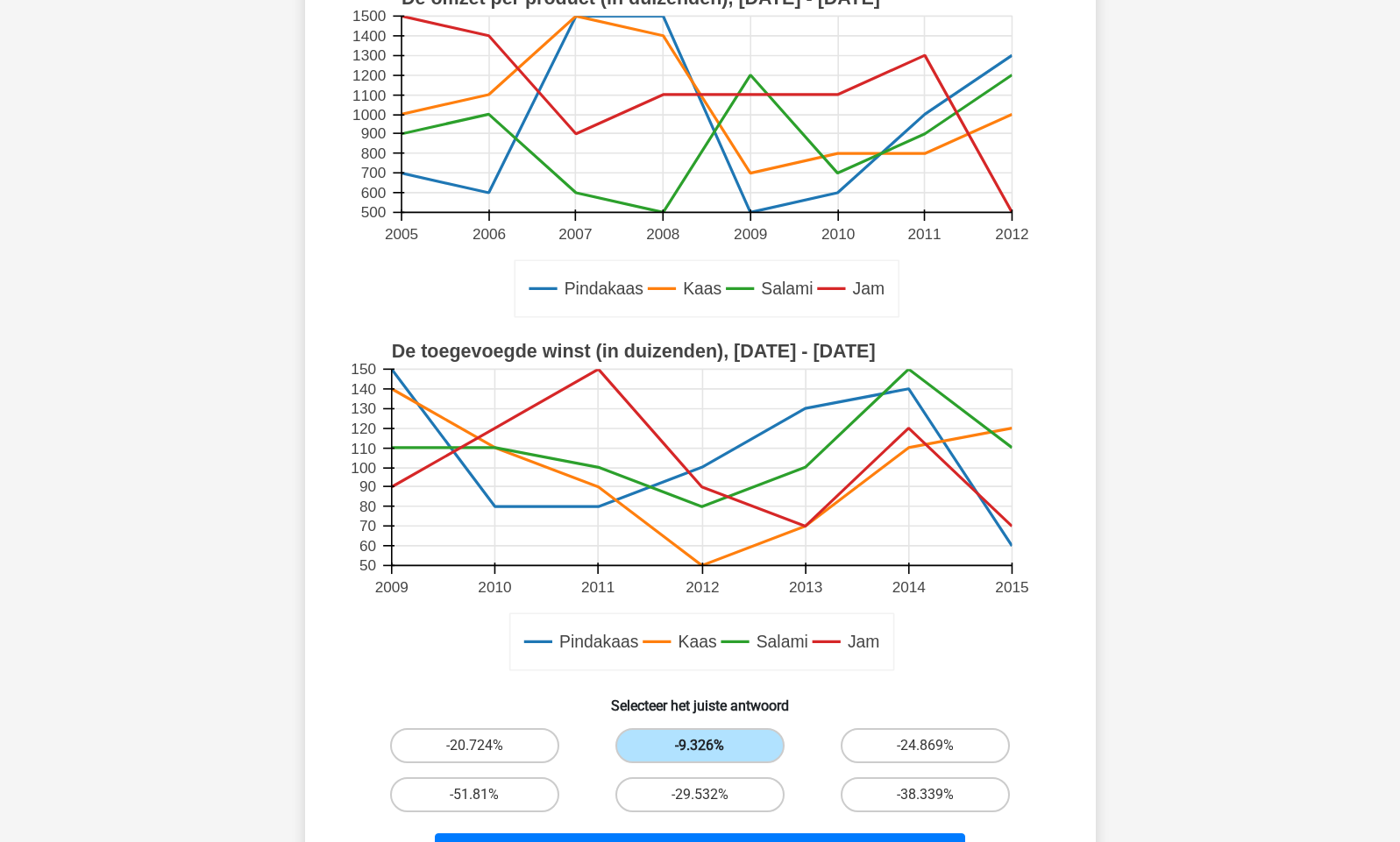
click at [711, 746] on input "-9.326%" at bounding box center [705, 751] width 11 height 11
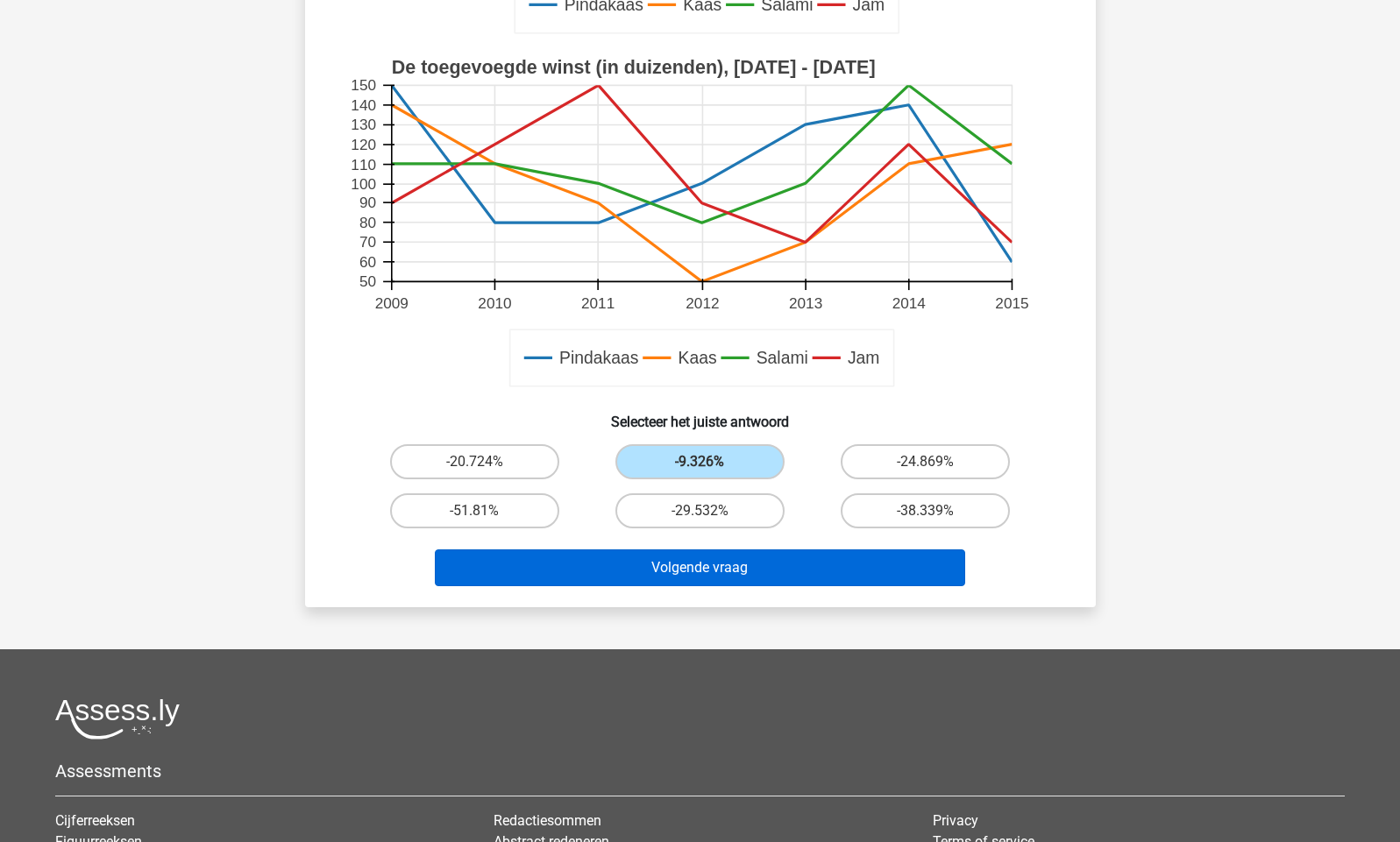
click at [711, 571] on button "Volgende vraag" at bounding box center [700, 568] width 530 height 37
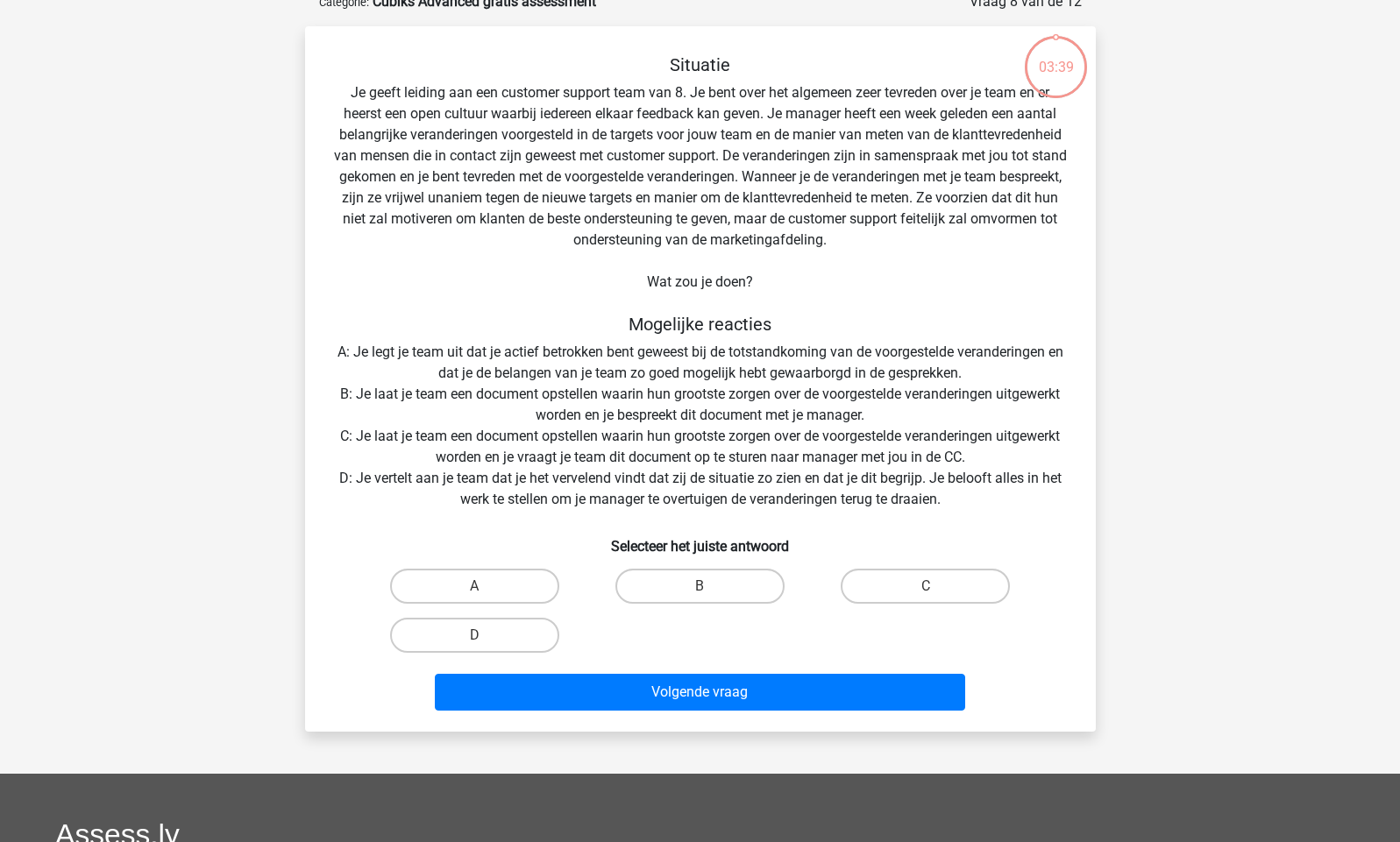
scroll to position [88, 0]
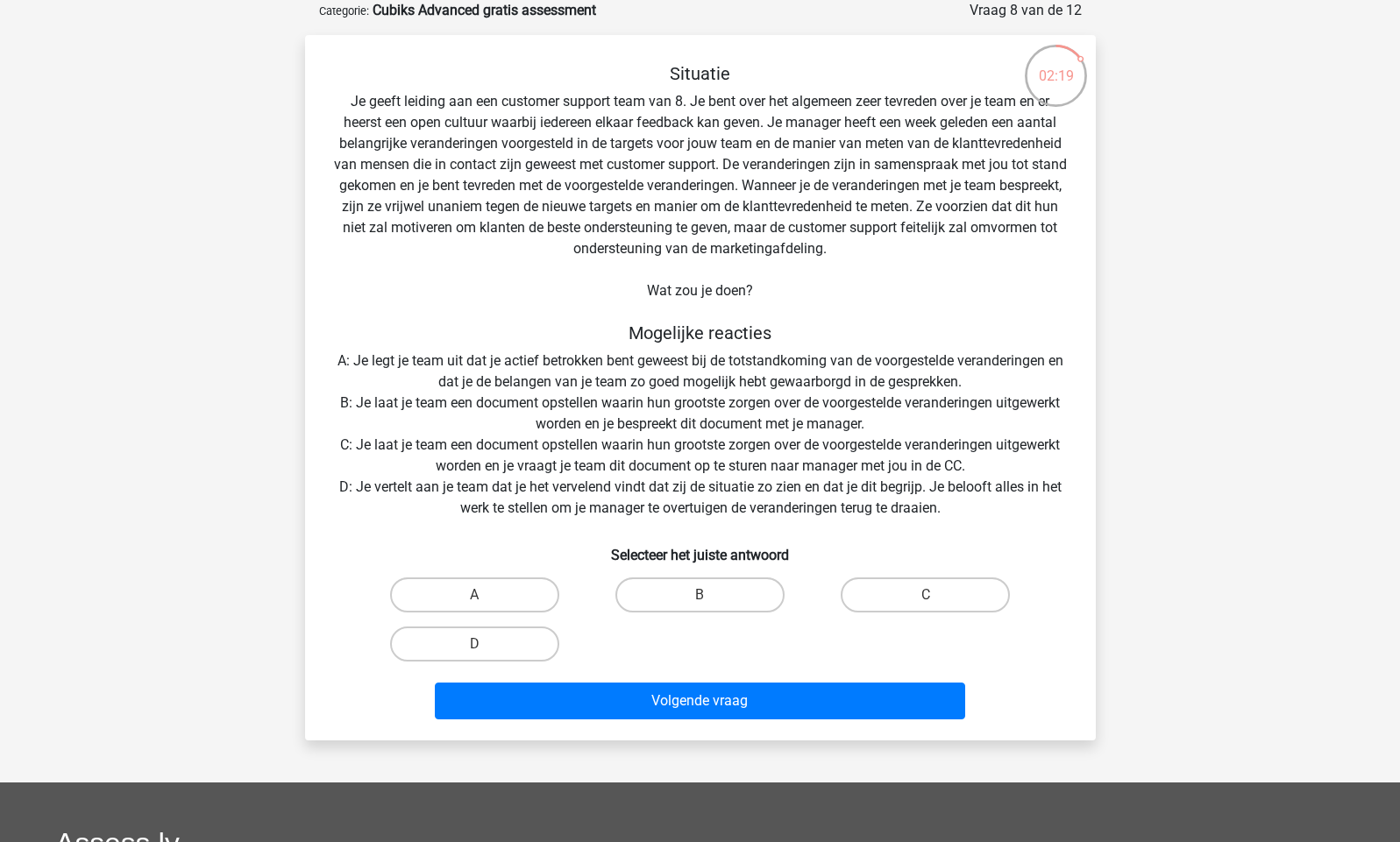
click at [702, 596] on input "B" at bounding box center [705, 601] width 11 height 11
radio input "true"
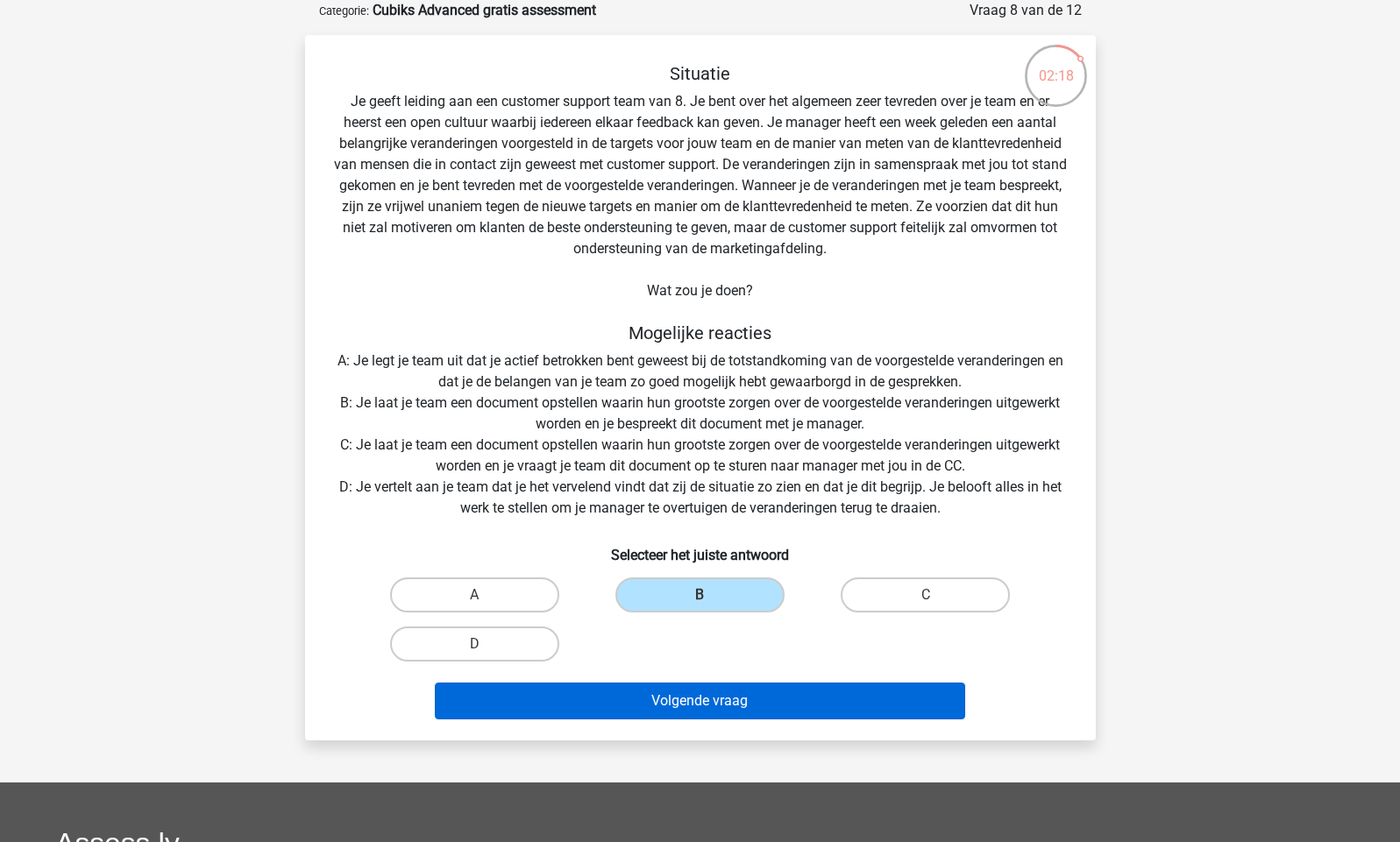
click at [718, 702] on button "Volgende vraag" at bounding box center [700, 701] width 530 height 37
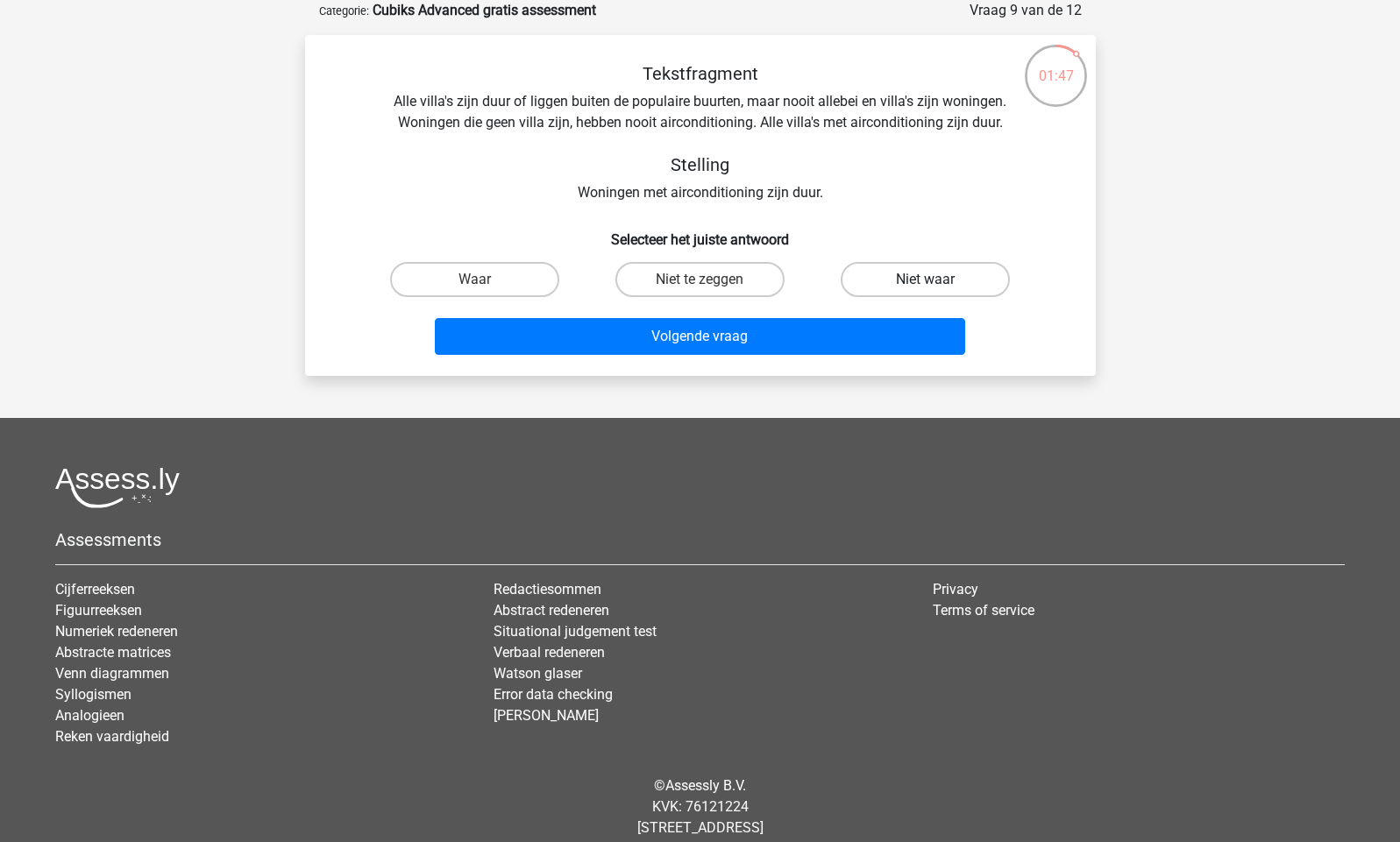
drag, startPoint x: 928, startPoint y: 289, endPoint x: 912, endPoint y: 292, distance: 16.3
click at [928, 289] on input "Niet waar" at bounding box center [931, 284] width 11 height 11
radio input "true"
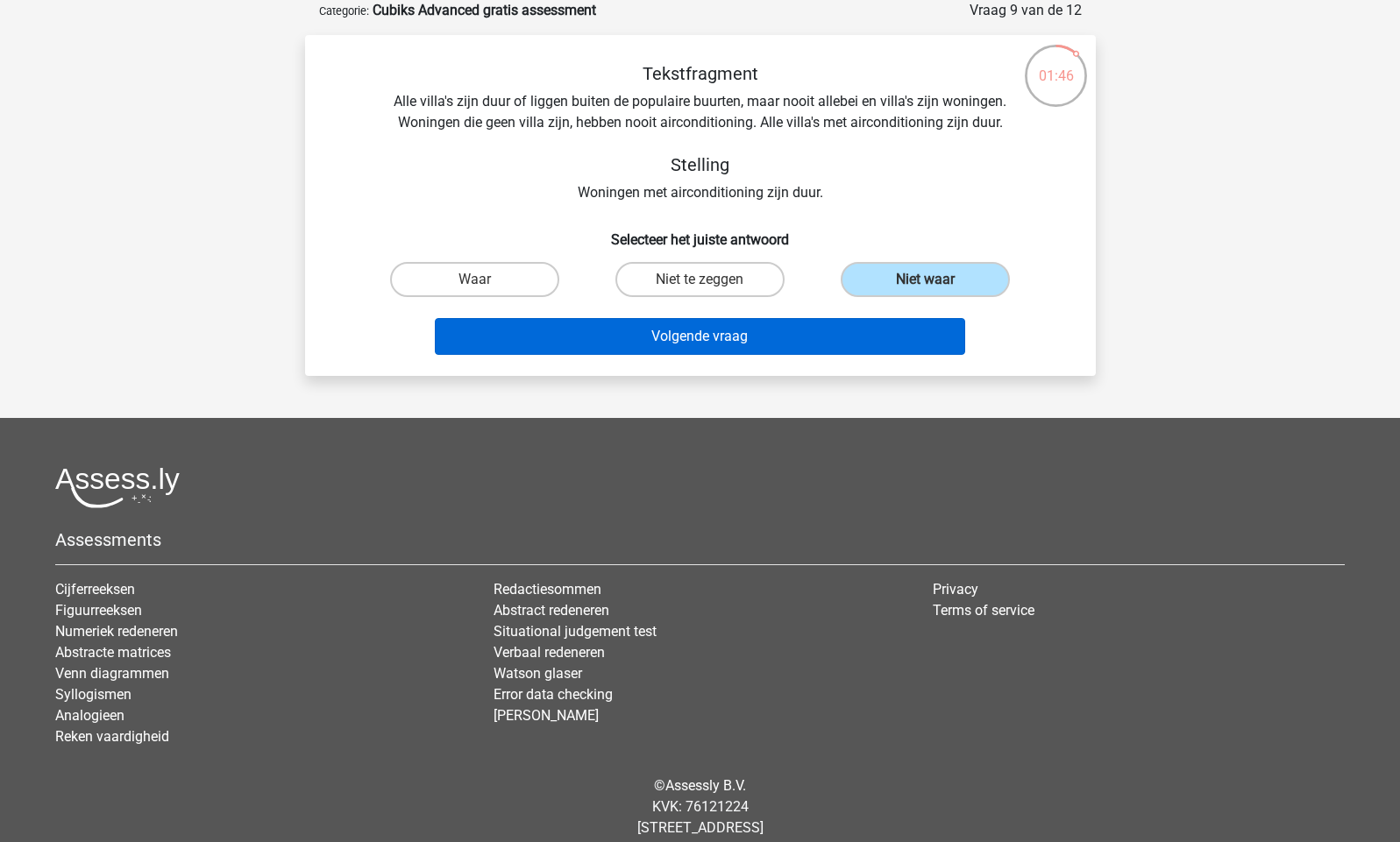
click at [752, 329] on button "Volgende vraag" at bounding box center [700, 336] width 530 height 37
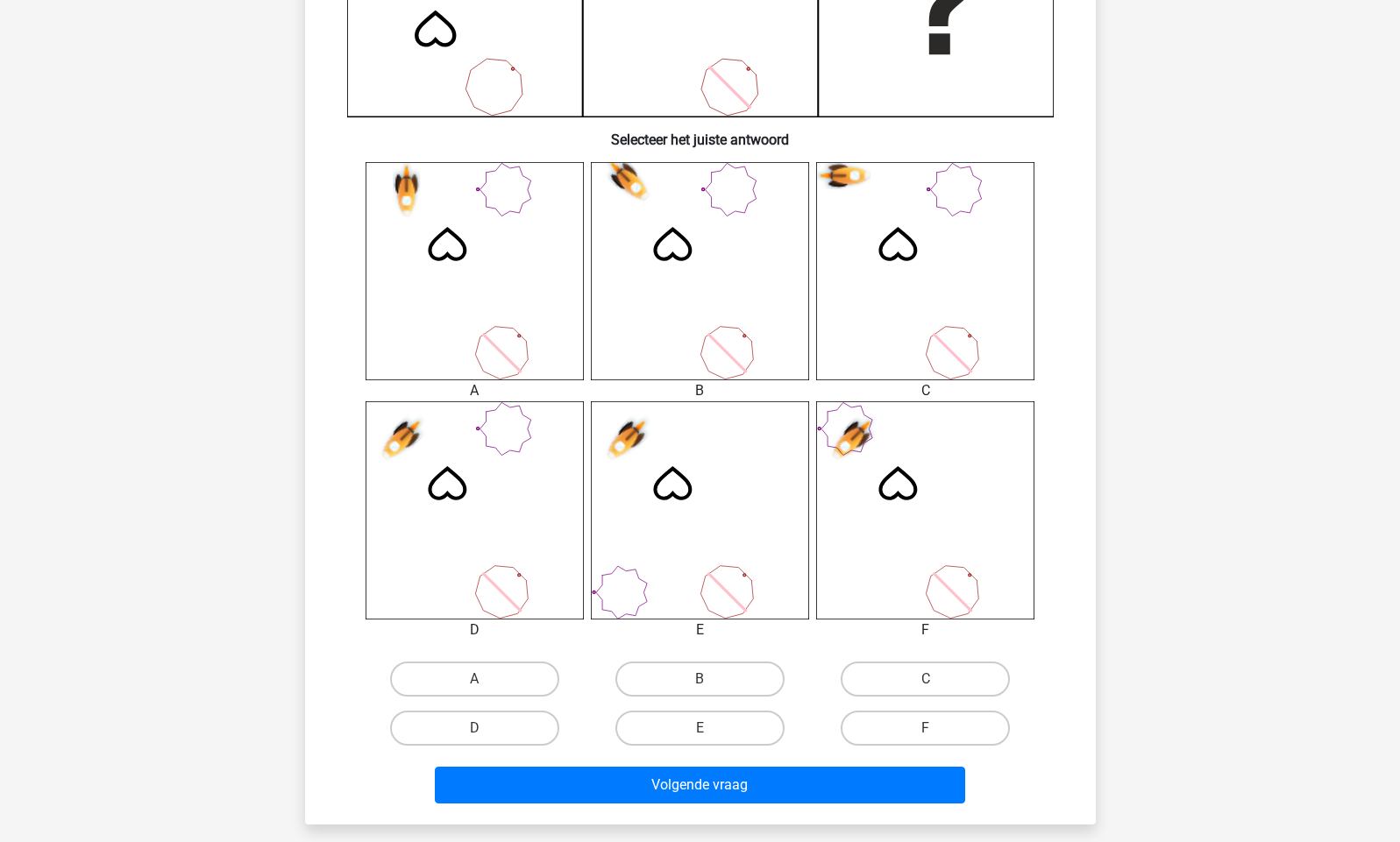
scroll to position [558, 0]
click at [699, 719] on label "E" at bounding box center [700, 728] width 169 height 35
click at [700, 728] on input "E" at bounding box center [705, 733] width 11 height 11
radio input "true"
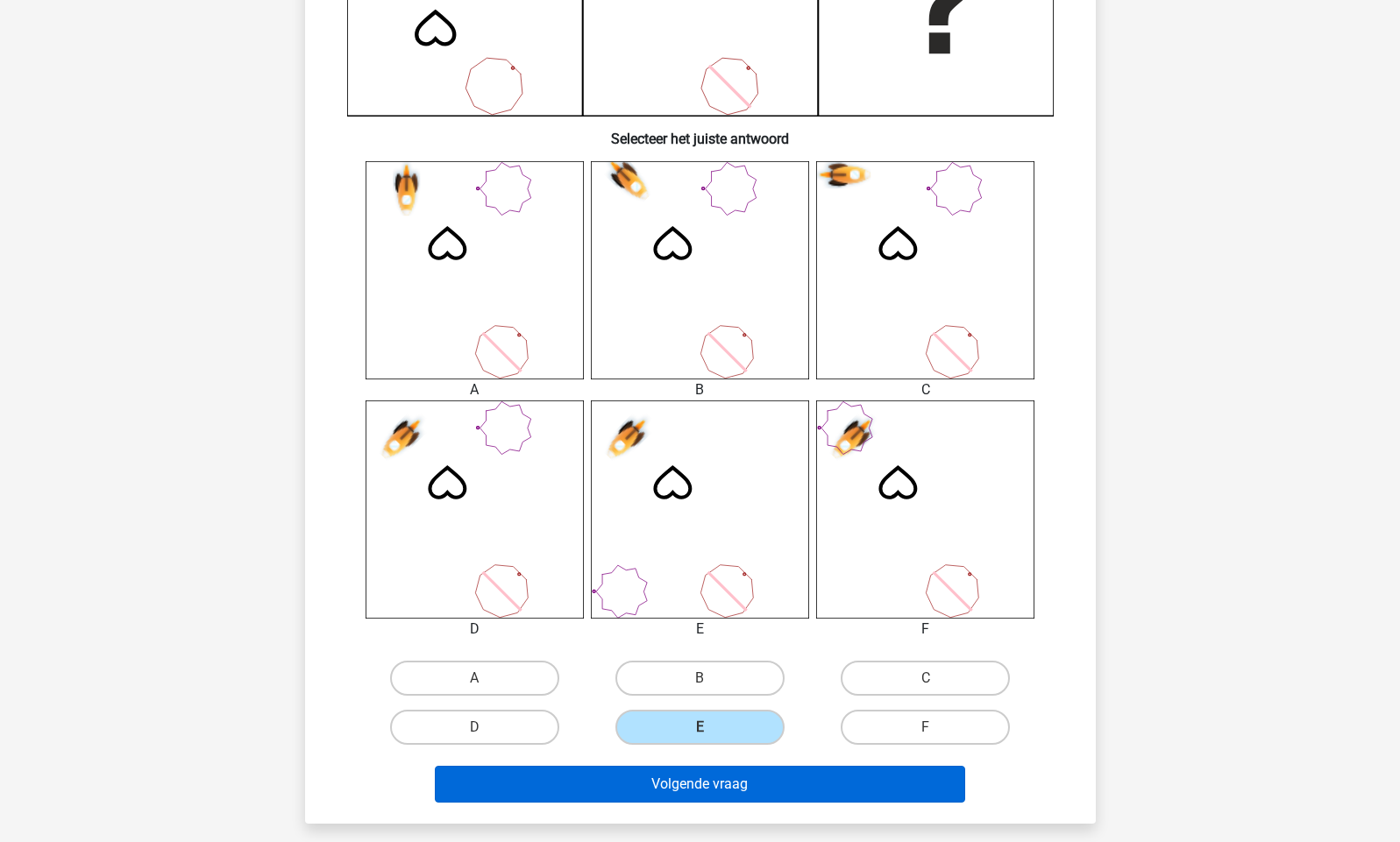
click at [739, 787] on button "Volgende vraag" at bounding box center [700, 785] width 530 height 37
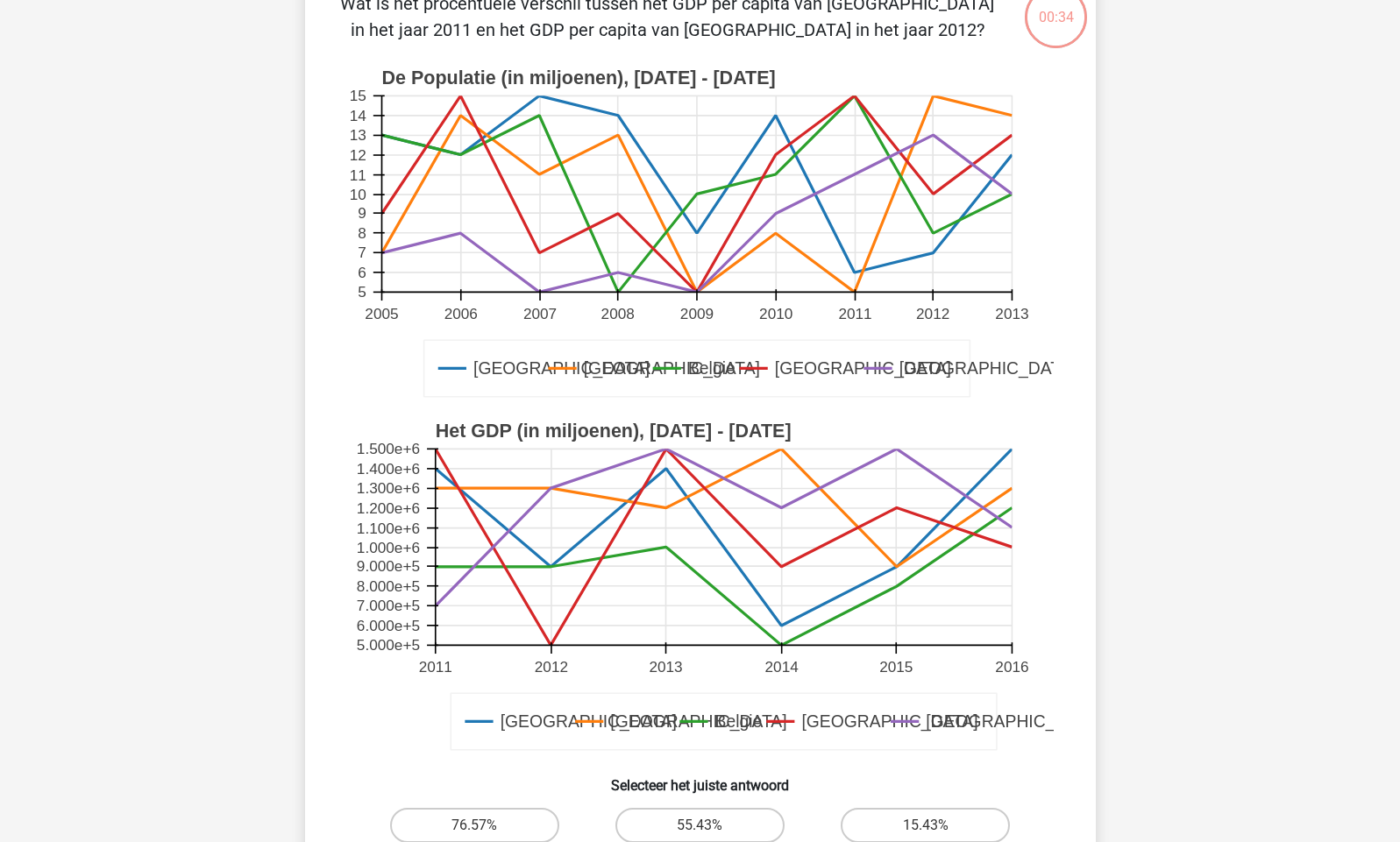
scroll to position [88, 0]
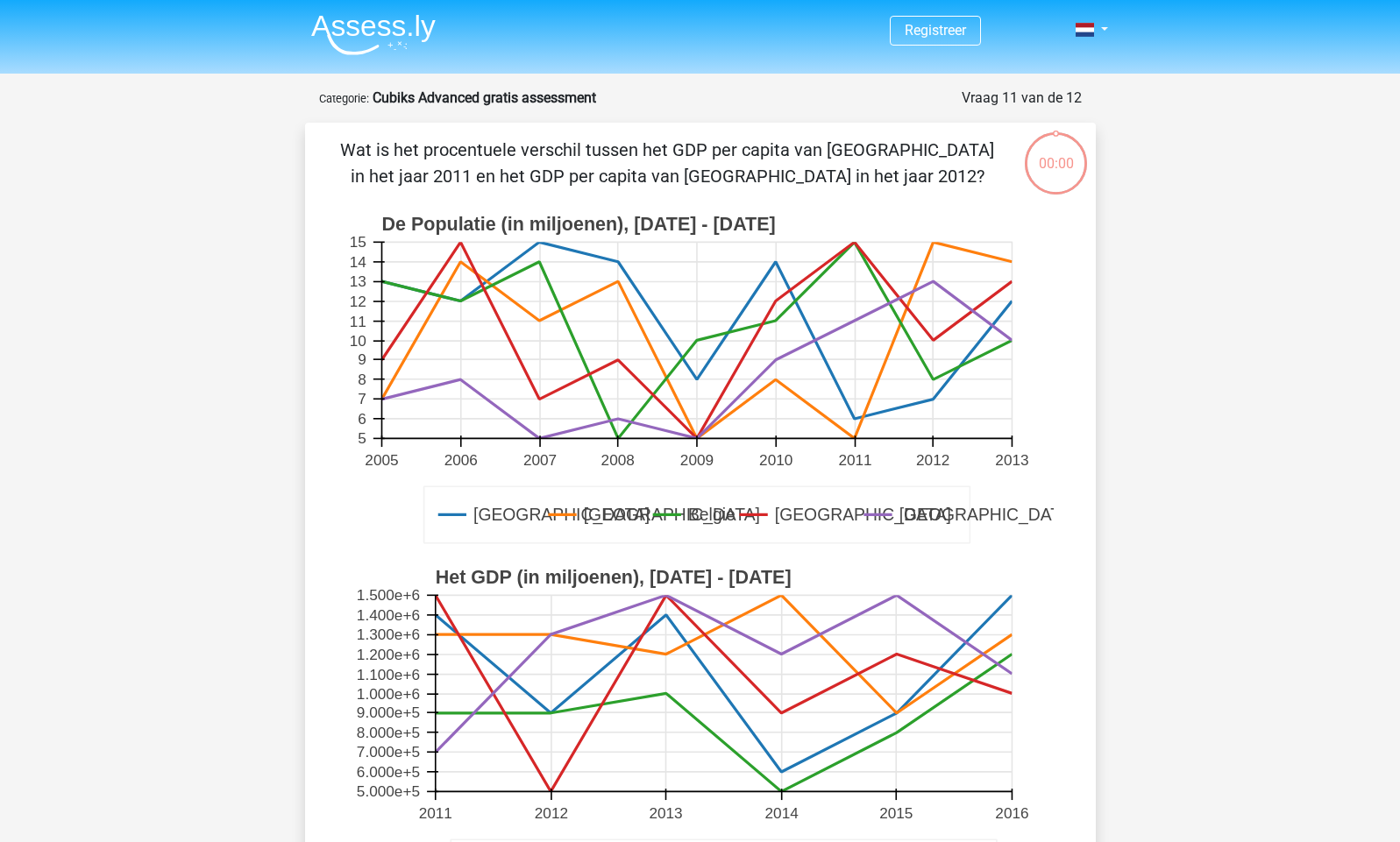
scroll to position [88, 0]
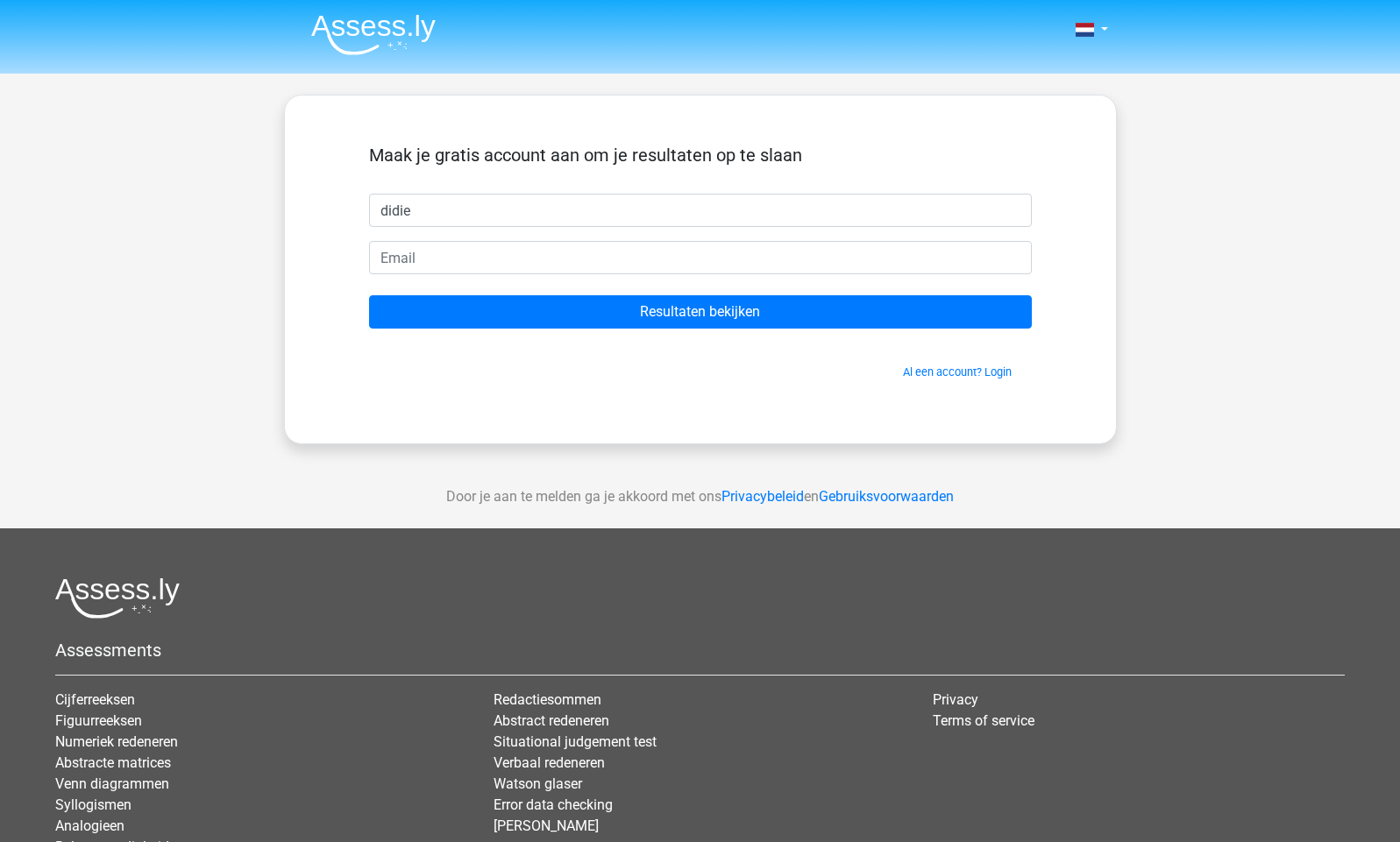
type input "didier"
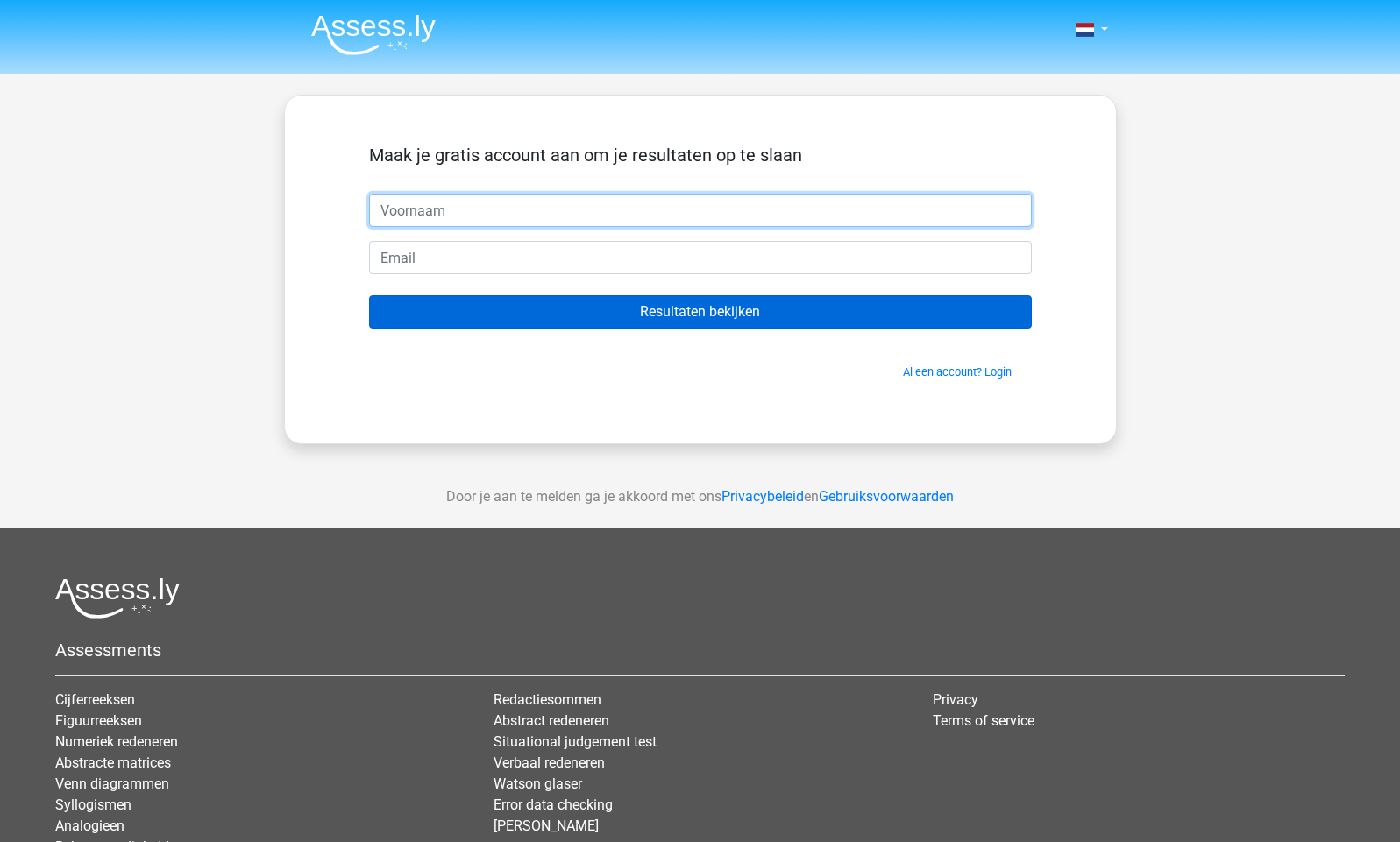
type input "Didier"
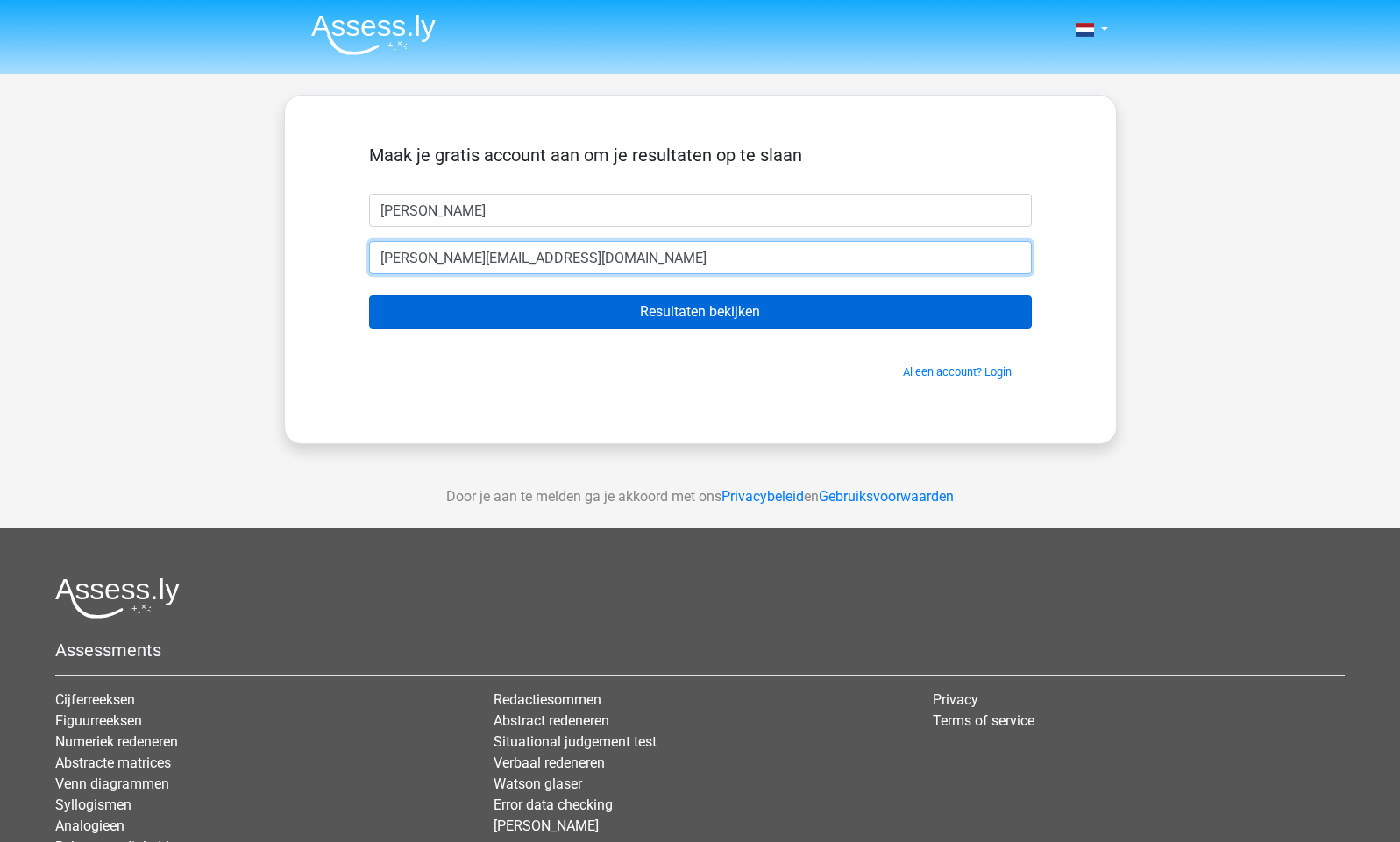
type input "didier.orban@telenet.be"
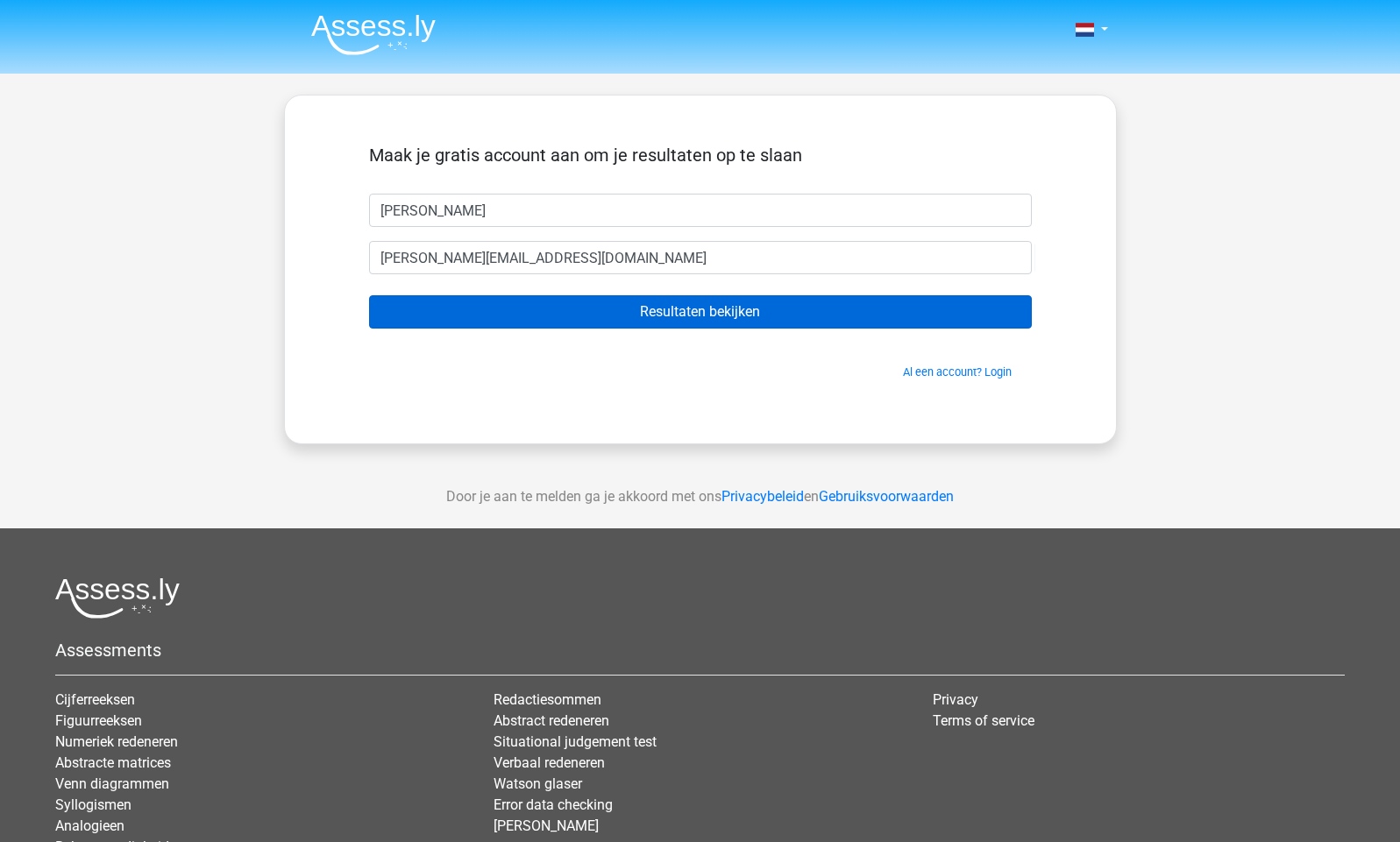
drag, startPoint x: 696, startPoint y: 306, endPoint x: 700, endPoint y: 324, distance: 18.4
click at [697, 307] on input "Resultaten bekijken" at bounding box center [700, 312] width 663 height 33
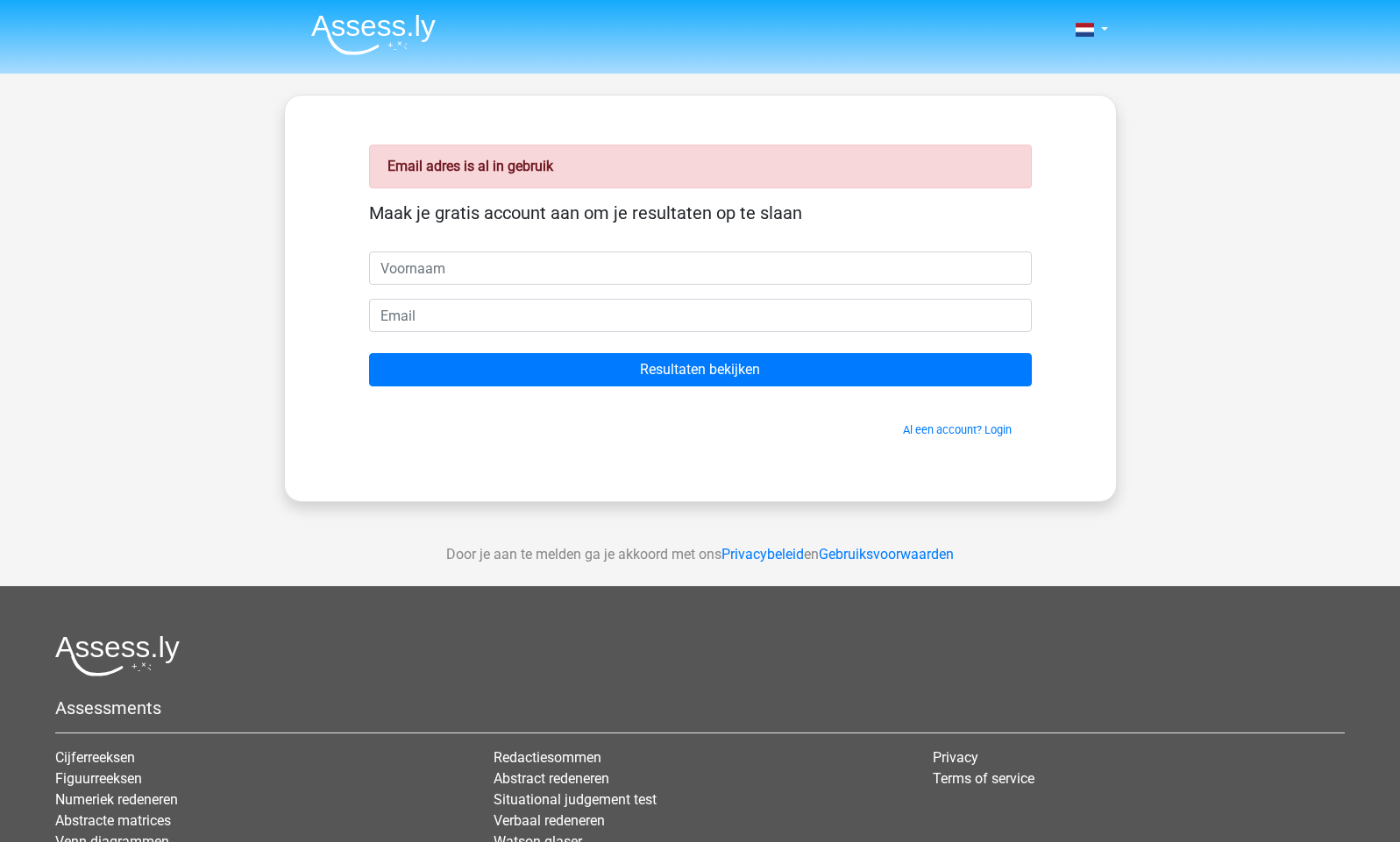
scroll to position [4, 1]
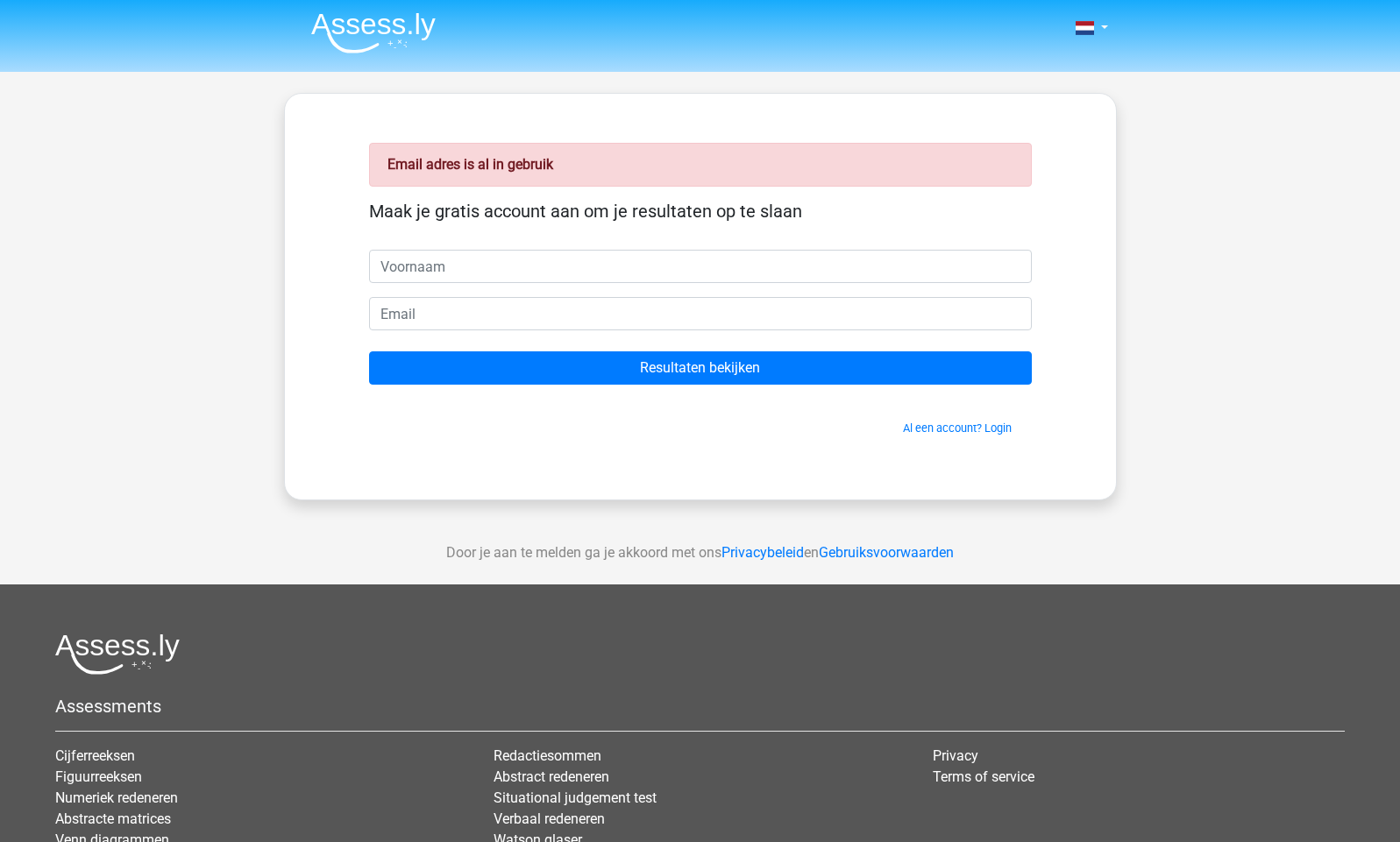
click at [498, 266] on input "text" at bounding box center [700, 267] width 663 height 33
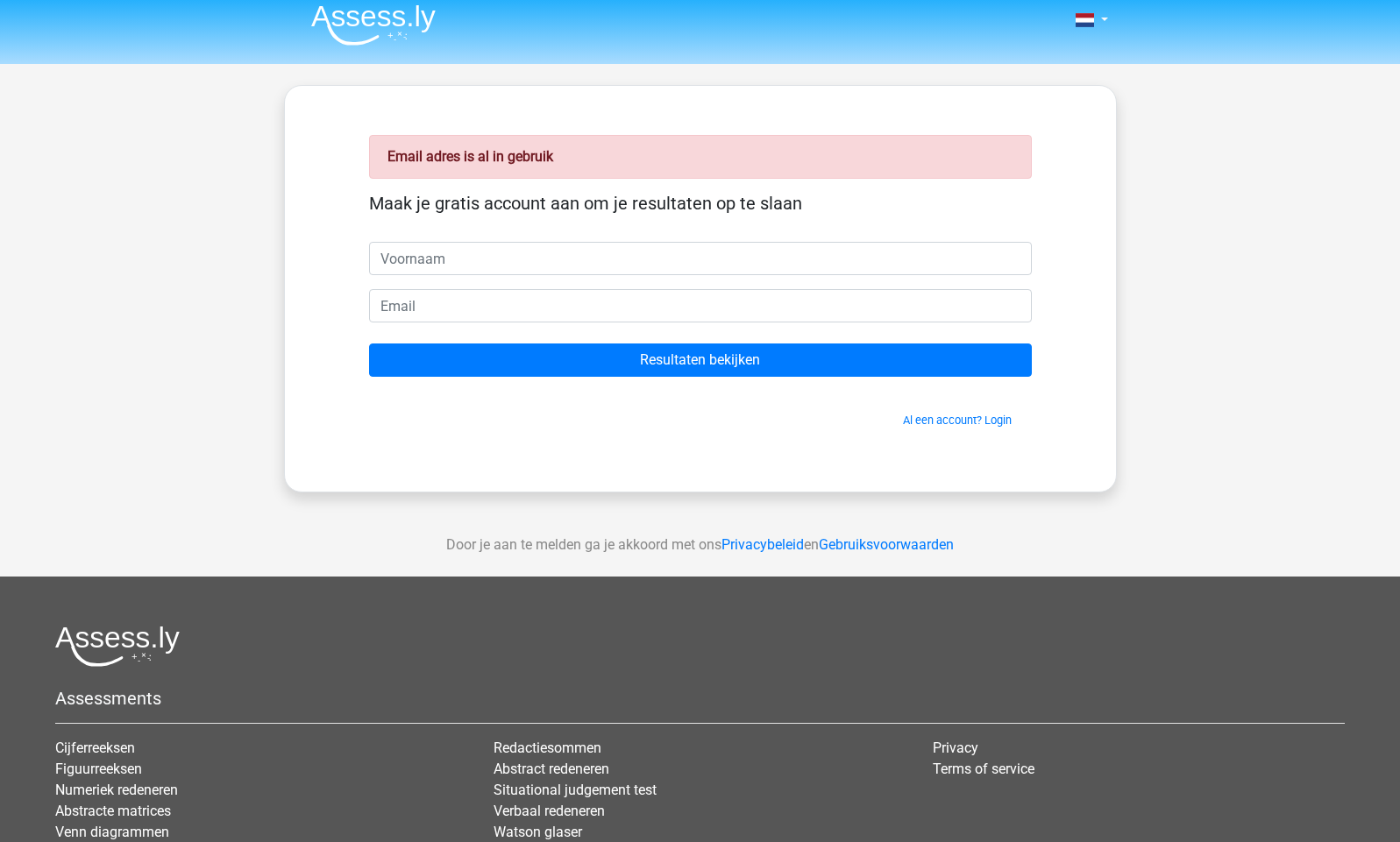
scroll to position [12, 0]
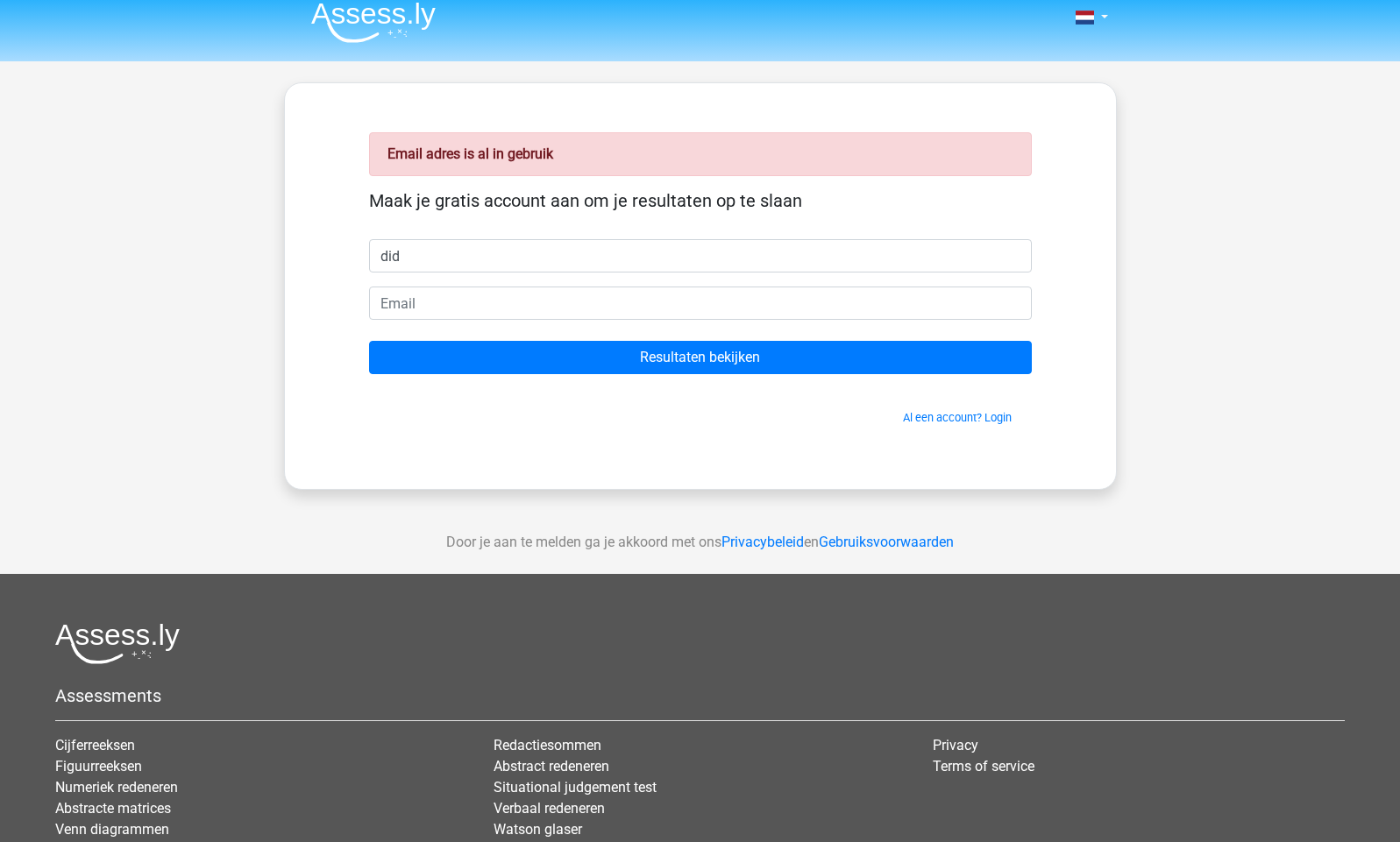
type input "didi"
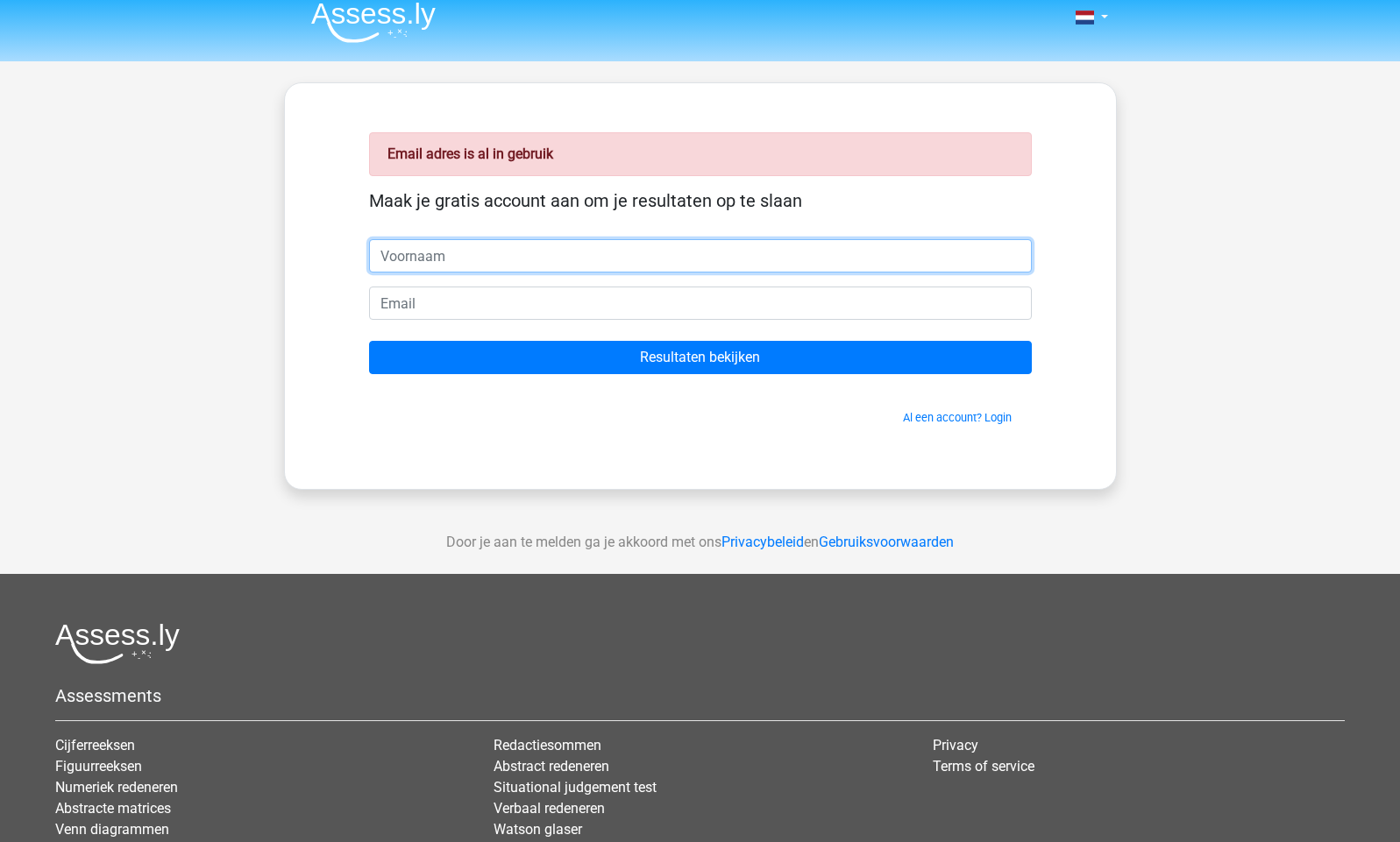
type input "[PERSON_NAME]"
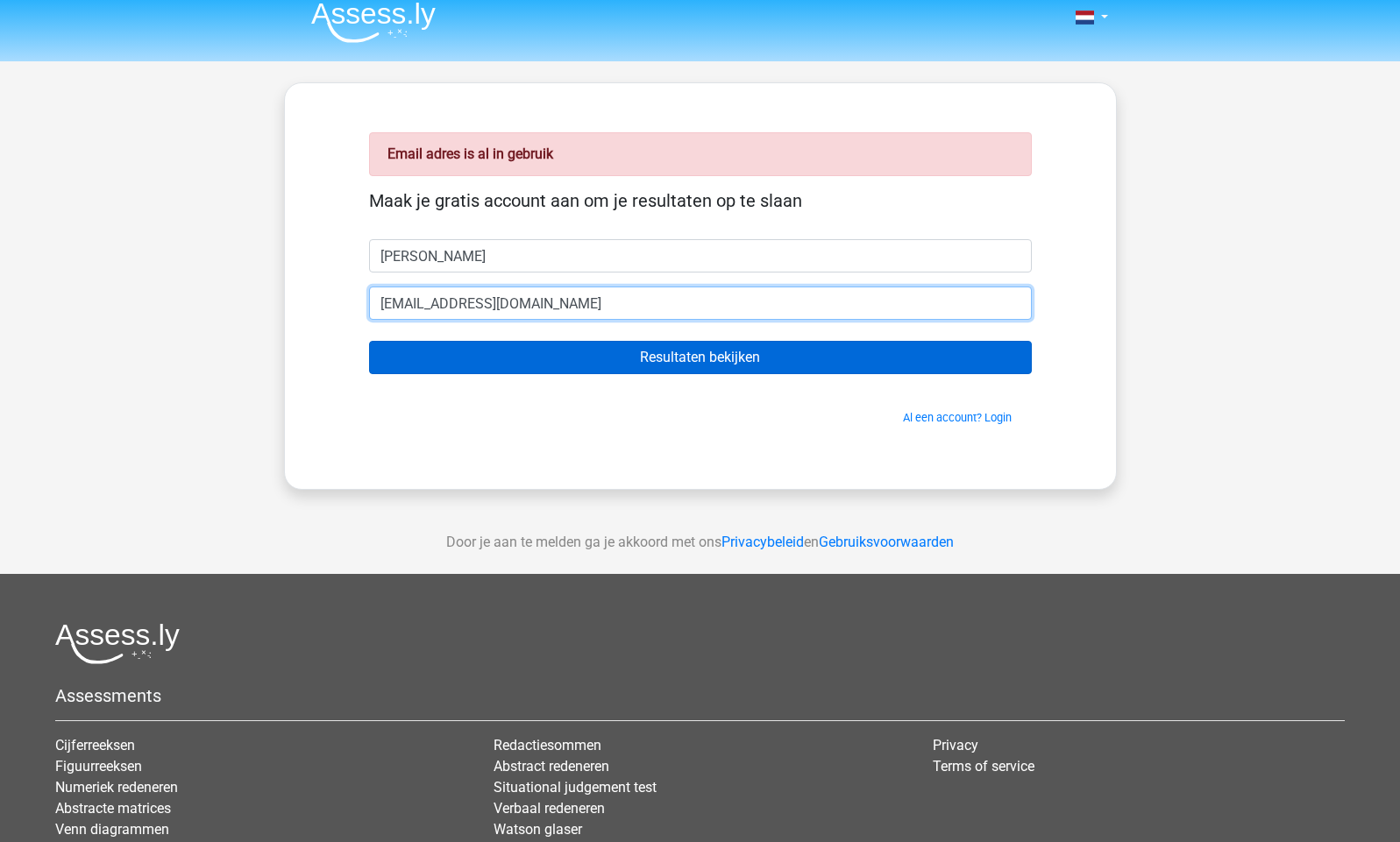
type input "[EMAIL_ADDRESS][DOMAIN_NAME]"
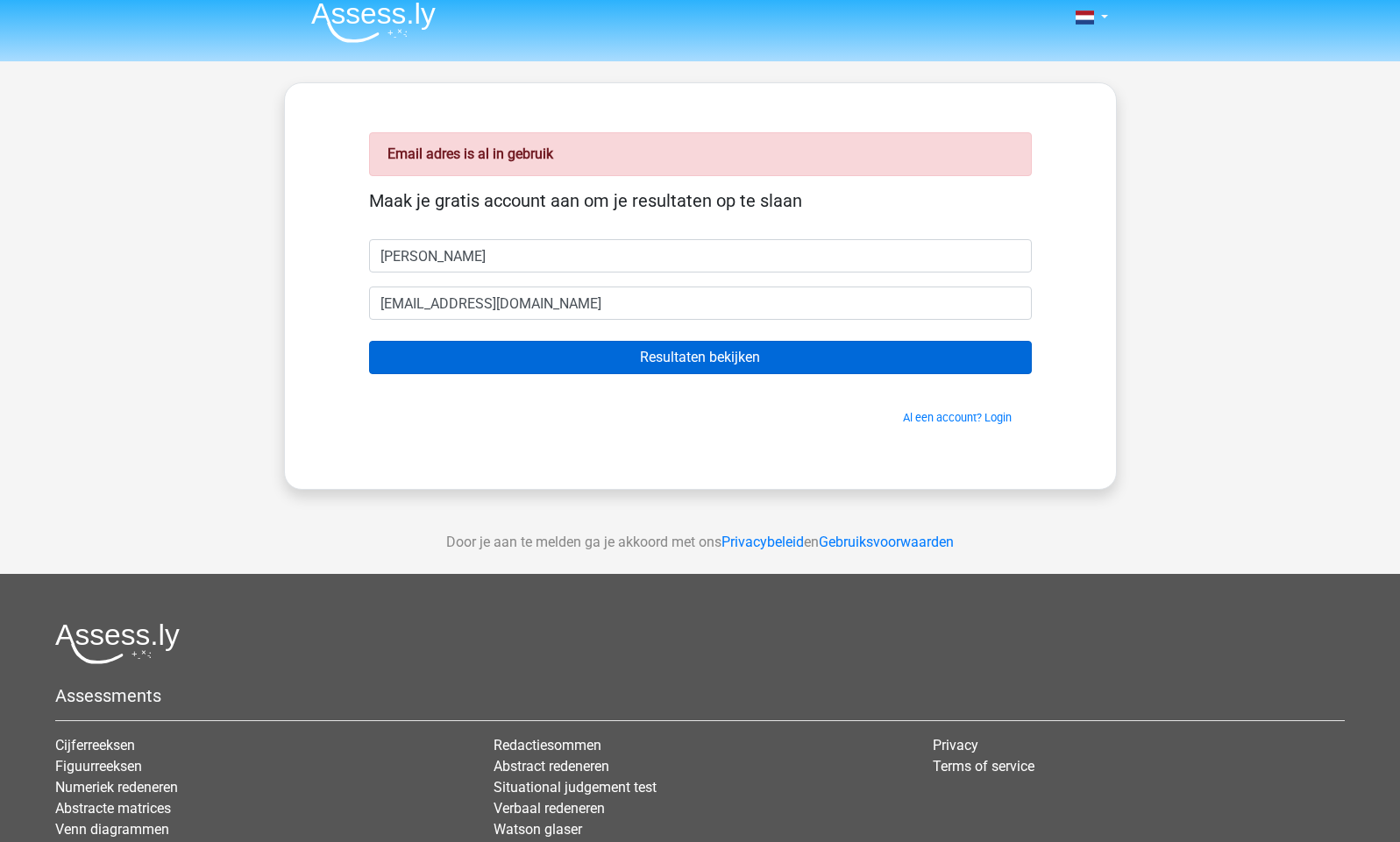
click at [666, 354] on input "Resultaten bekijken" at bounding box center [700, 358] width 663 height 33
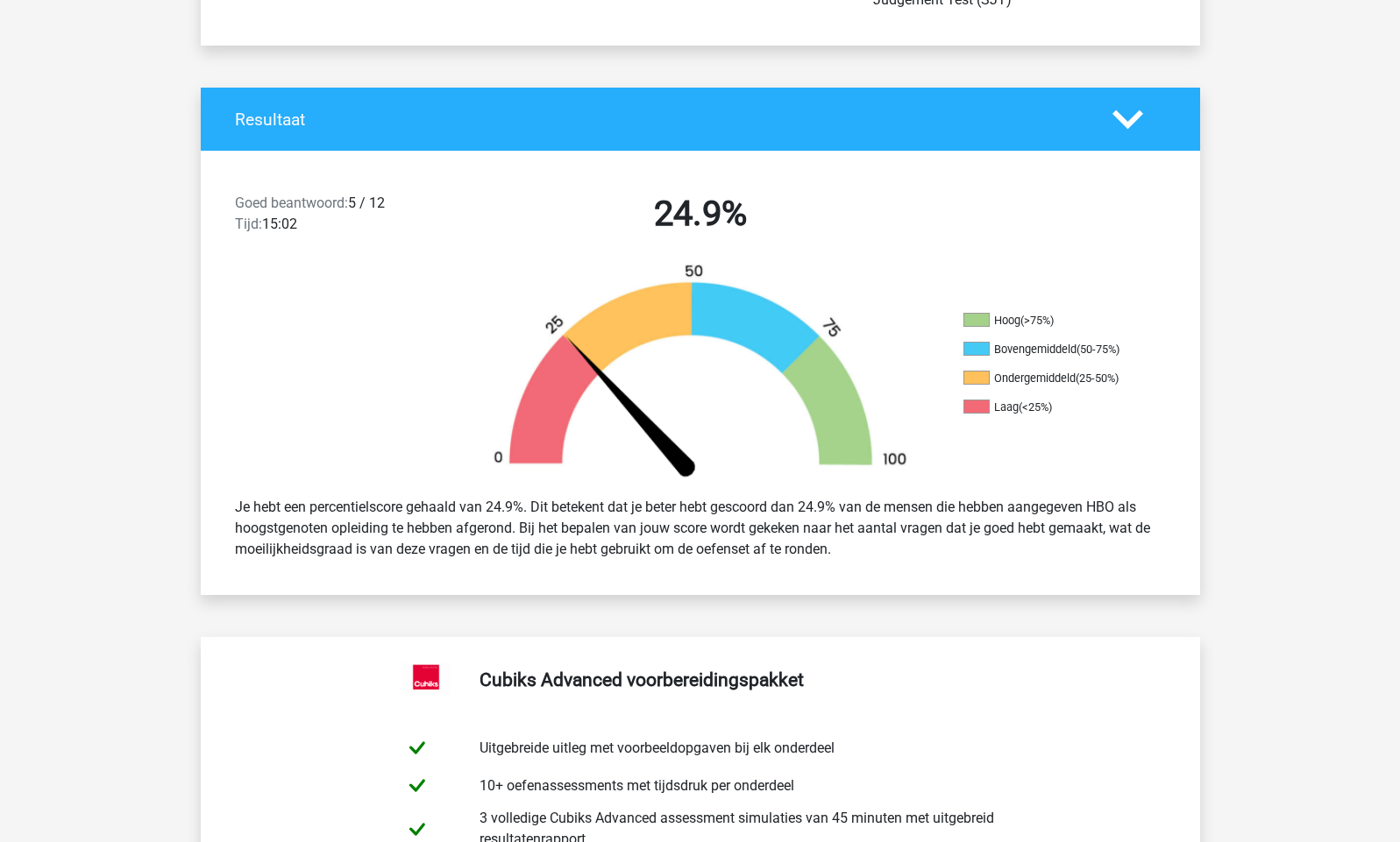
scroll to position [320, 0]
